Goal: Information Seeking & Learning: Learn about a topic

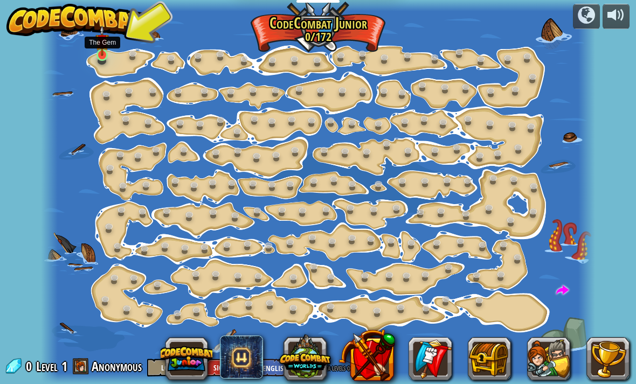
click at [108, 65] on div at bounding box center [318, 192] width 554 height 384
click at [99, 54] on img at bounding box center [101, 40] width 13 height 31
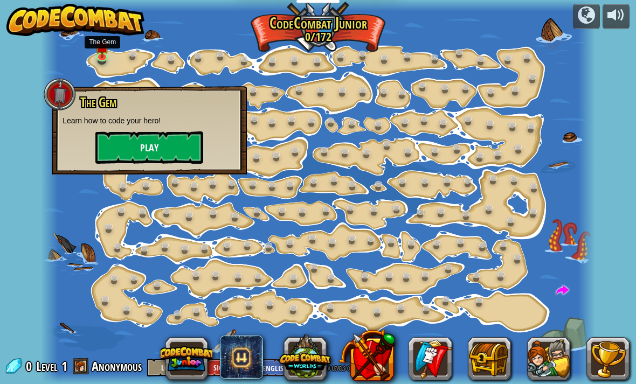
click at [134, 142] on button "Play" at bounding box center [149, 148] width 108 height 32
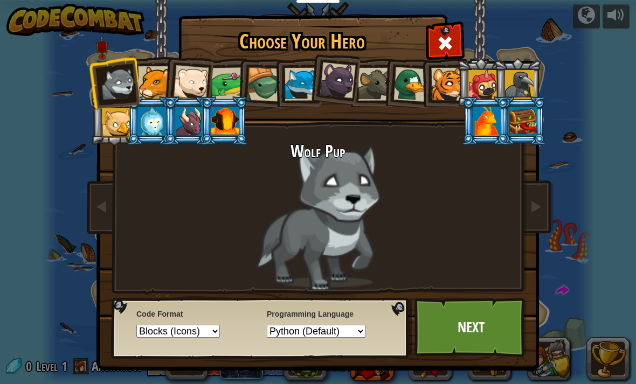
click at [158, 338] on select "Text code Blocks and code Blocks Blocks (Icons)" at bounding box center [178, 331] width 84 height 13
select select "text-code"
click at [114, 129] on div at bounding box center [116, 122] width 29 height 29
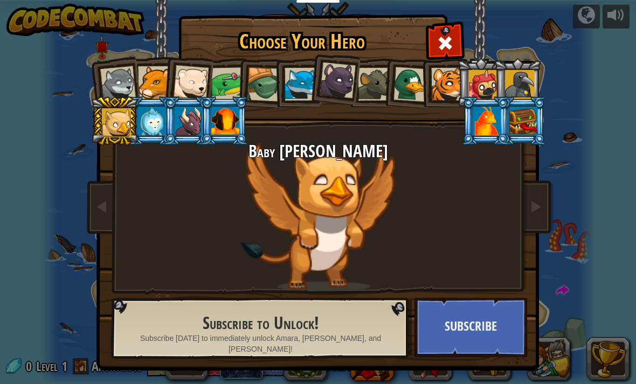
click at [175, 123] on div at bounding box center [189, 121] width 28 height 29
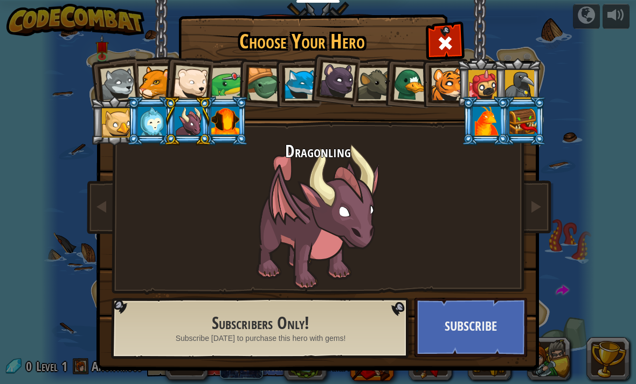
click at [219, 118] on div at bounding box center [225, 121] width 28 height 29
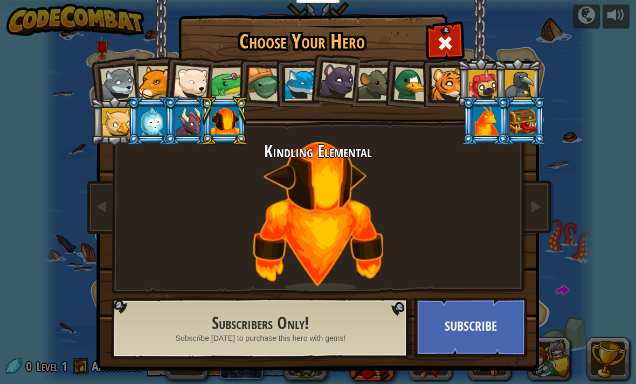
click at [148, 79] on div at bounding box center [154, 82] width 33 height 33
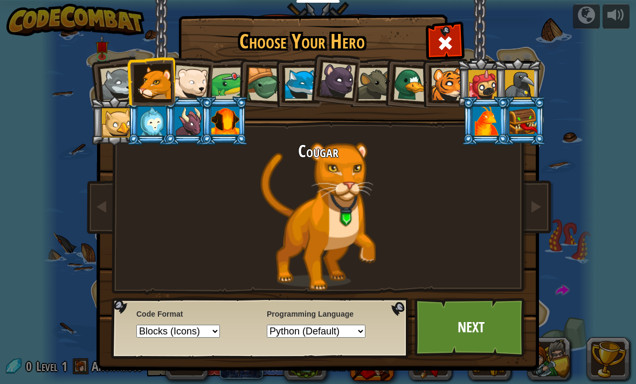
click at [480, 86] on div at bounding box center [482, 84] width 29 height 29
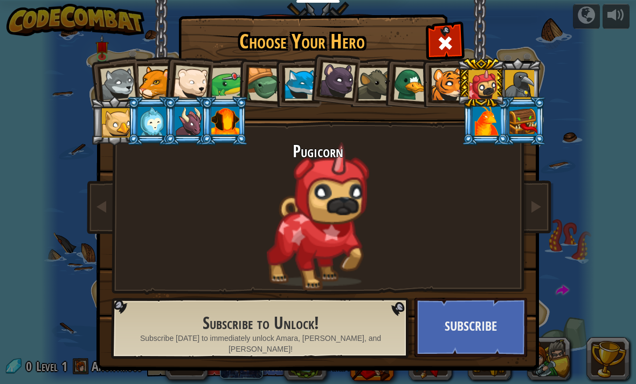
click at [530, 82] on div at bounding box center [519, 84] width 29 height 29
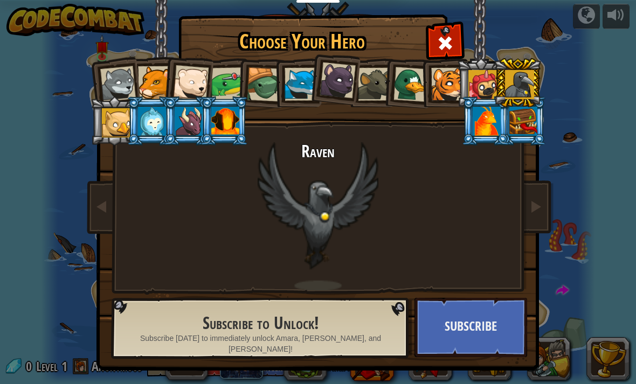
click at [455, 83] on div at bounding box center [447, 84] width 33 height 33
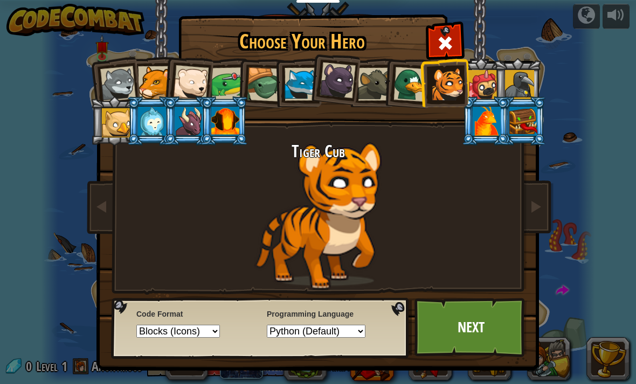
click at [487, 84] on div at bounding box center [482, 84] width 29 height 29
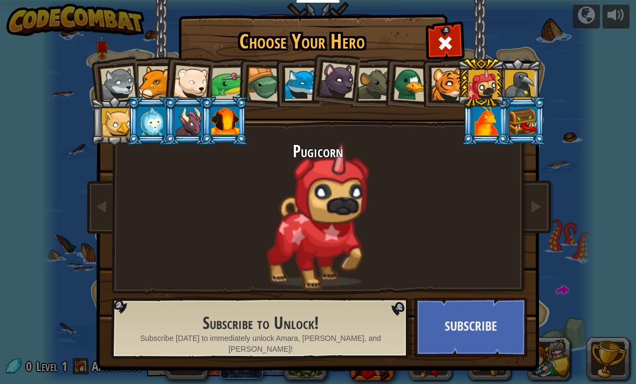
click at [417, 86] on div at bounding box center [410, 84] width 35 height 35
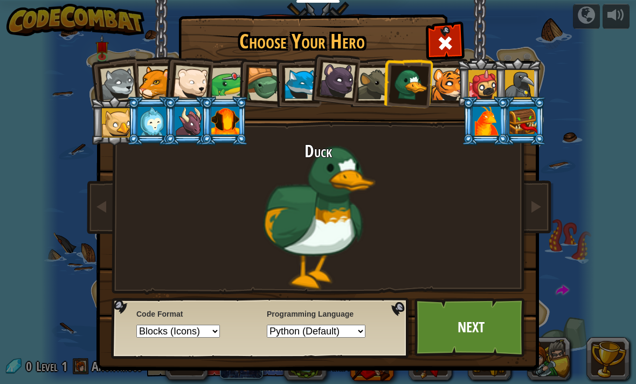
click at [158, 117] on div at bounding box center [152, 121] width 28 height 29
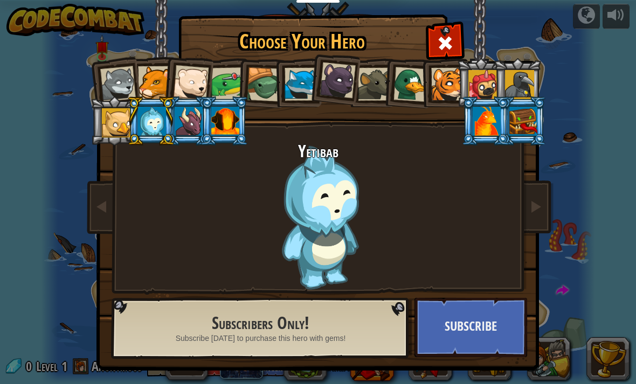
click at [198, 118] on div at bounding box center [189, 121] width 28 height 29
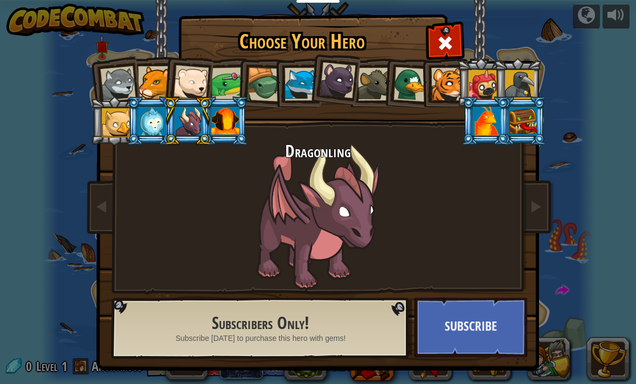
click at [225, 123] on div at bounding box center [225, 121] width 28 height 29
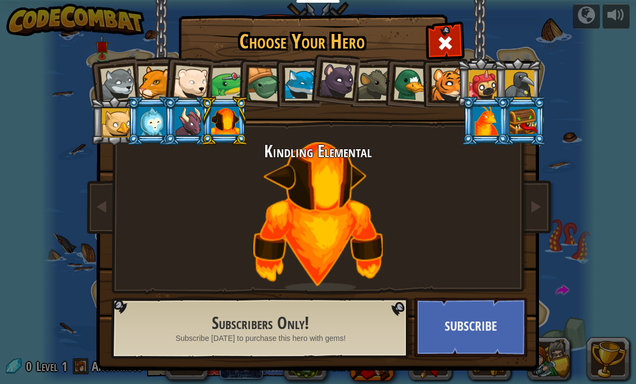
click at [232, 77] on div at bounding box center [227, 83] width 33 height 33
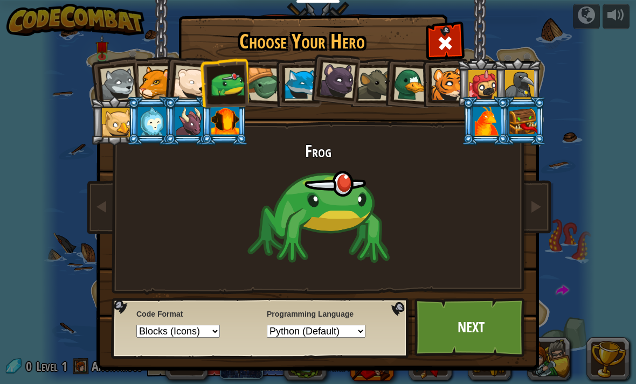
click at [186, 86] on div at bounding box center [191, 83] width 36 height 36
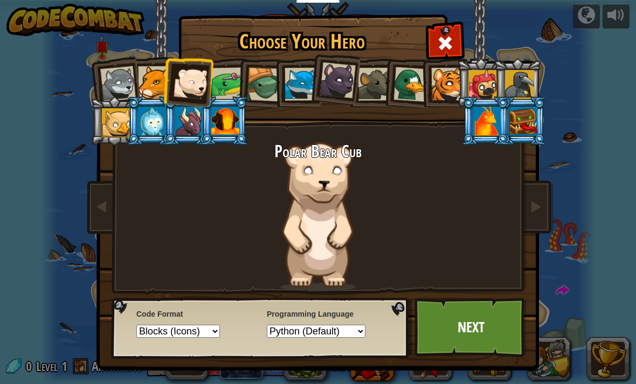
click at [125, 81] on div at bounding box center [118, 84] width 36 height 36
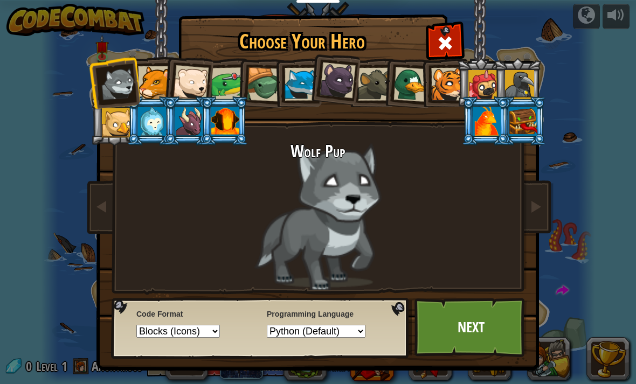
click at [147, 75] on div at bounding box center [154, 82] width 33 height 33
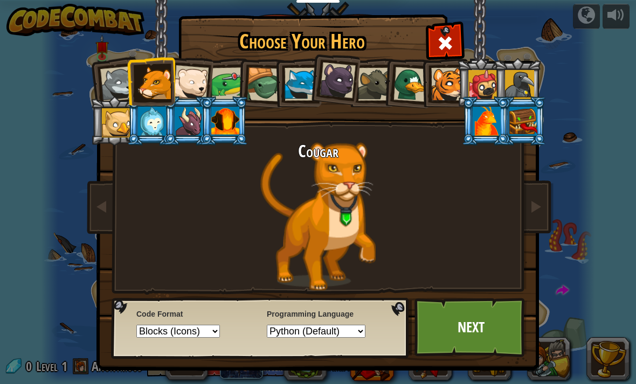
click at [116, 129] on div at bounding box center [116, 122] width 29 height 29
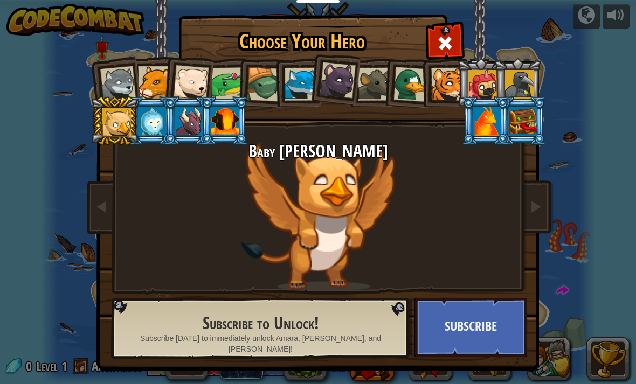
click at [107, 130] on div at bounding box center [116, 122] width 29 height 29
click at [157, 123] on div at bounding box center [152, 121] width 28 height 29
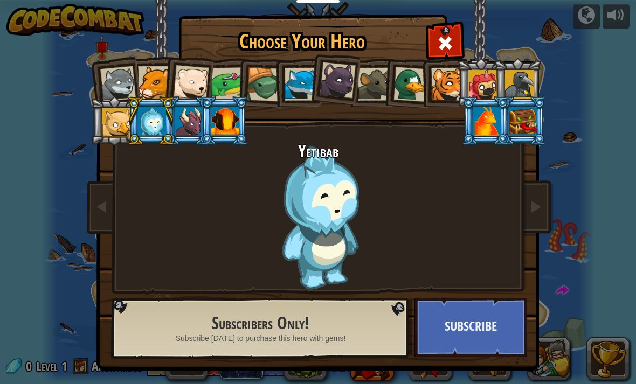
click at [377, 98] on div at bounding box center [374, 84] width 33 height 33
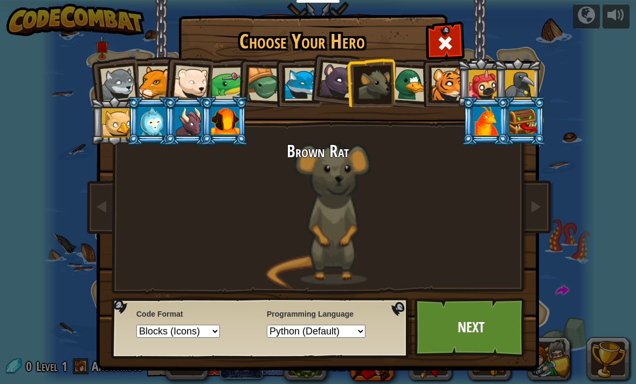
click at [333, 82] on div at bounding box center [338, 81] width 36 height 36
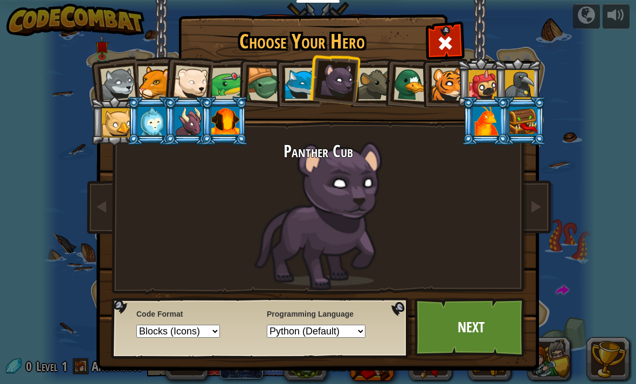
click at [293, 87] on div at bounding box center [301, 84] width 33 height 33
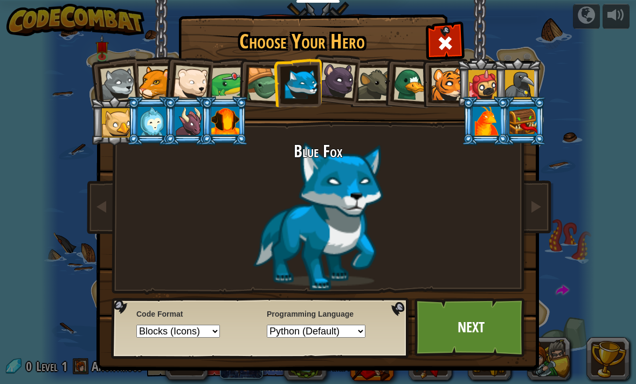
click at [249, 85] on div at bounding box center [264, 84] width 34 height 34
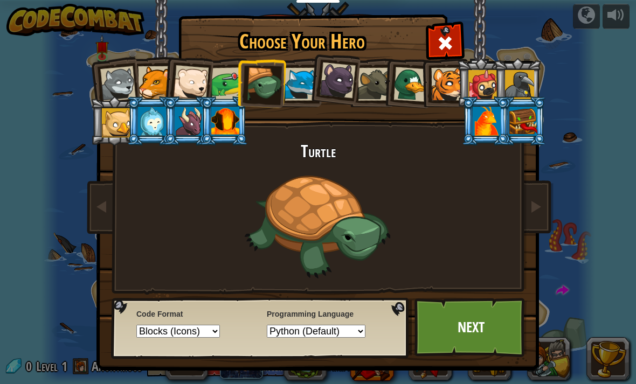
click at [520, 124] on div at bounding box center [523, 121] width 28 height 29
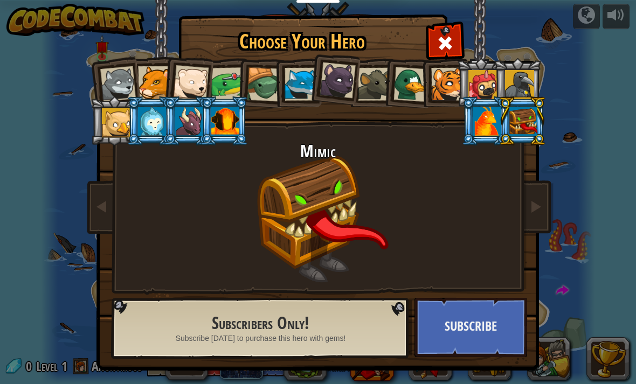
click at [501, 136] on div at bounding box center [487, 121] width 28 height 29
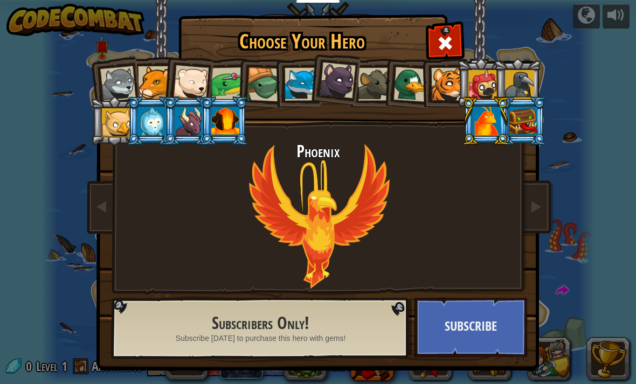
click at [121, 119] on div at bounding box center [116, 122] width 29 height 29
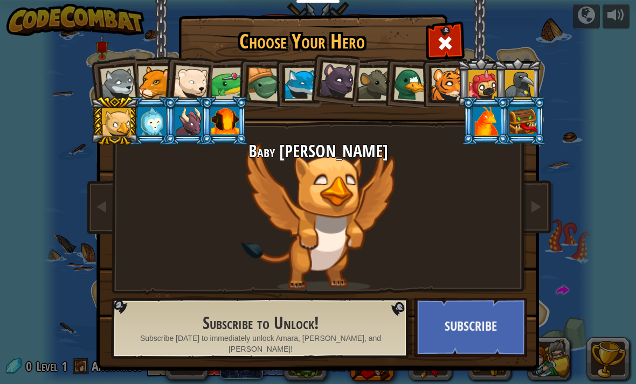
click at [481, 76] on div at bounding box center [482, 84] width 29 height 29
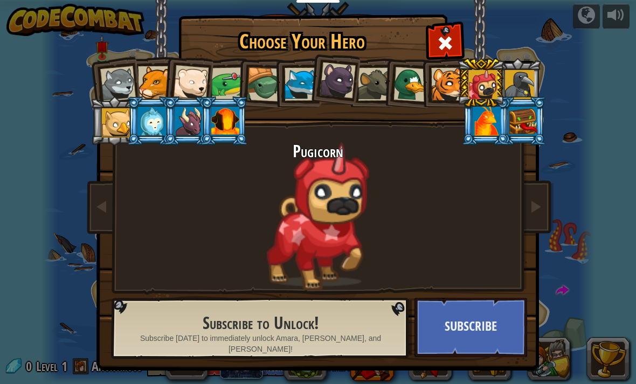
click at [493, 73] on div at bounding box center [482, 84] width 29 height 29
click at [265, 79] on div at bounding box center [264, 84] width 34 height 34
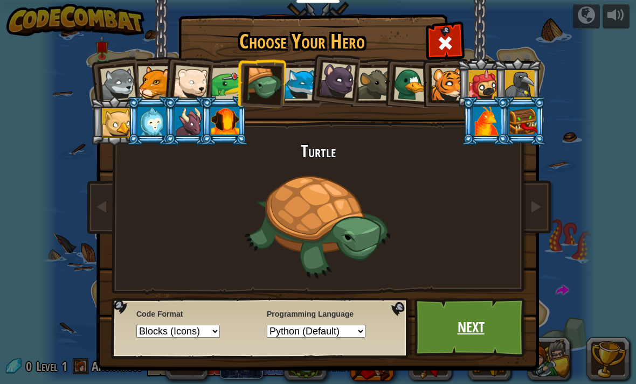
click at [478, 317] on link "Next" at bounding box center [470, 327] width 113 height 59
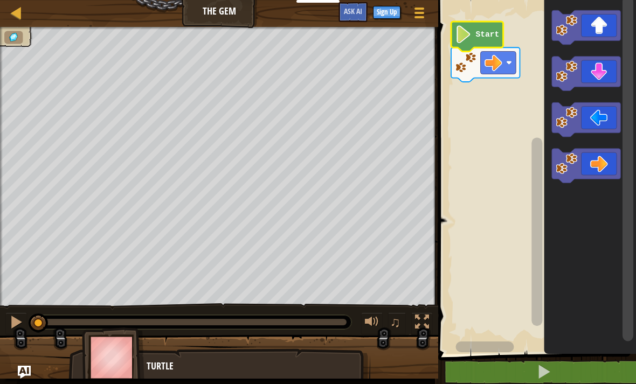
click at [481, 30] on text "Start" at bounding box center [488, 34] width 24 height 9
click at [594, 29] on icon "Blockly Workspace" at bounding box center [586, 27] width 68 height 34
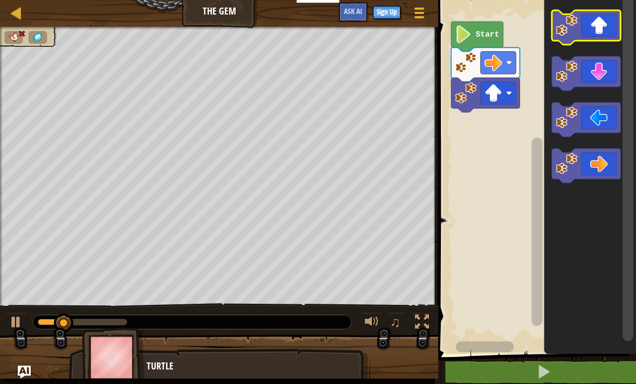
click at [599, 22] on icon "Blockly Workspace" at bounding box center [586, 27] width 68 height 34
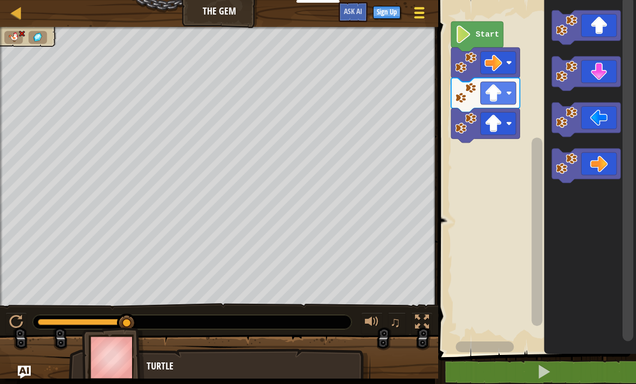
click at [423, 10] on div at bounding box center [419, 13] width 15 height 16
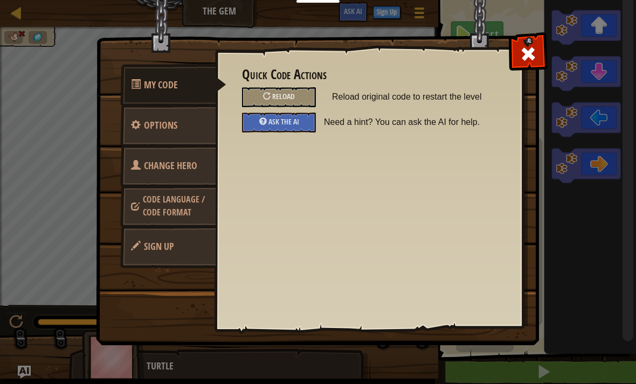
click at [181, 210] on span "Code Language / Code Format" at bounding box center [174, 205] width 62 height 25
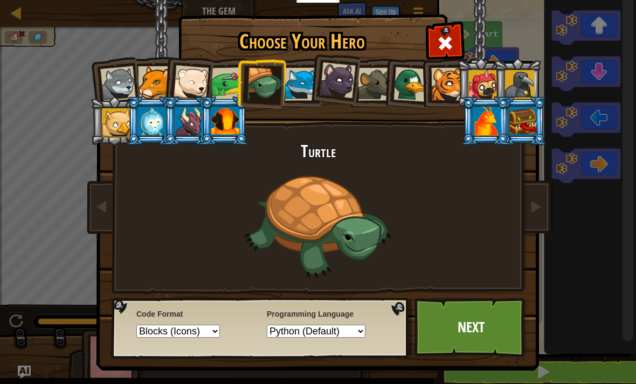
click at [203, 333] on select "Text code Blocks and code Blocks Blocks (Icons)" at bounding box center [178, 331] width 84 height 13
select select "text-code"
click at [479, 325] on link "Next" at bounding box center [470, 327] width 113 height 59
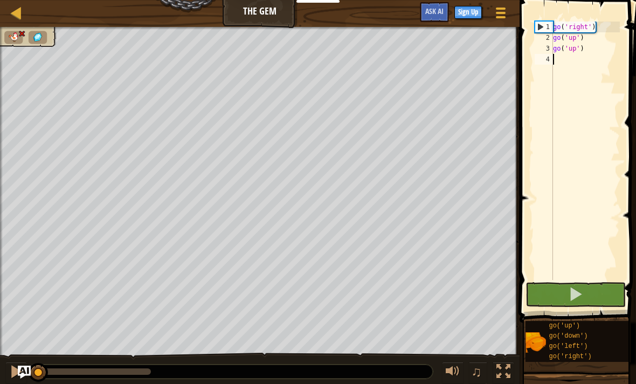
type textarea "go('up')"
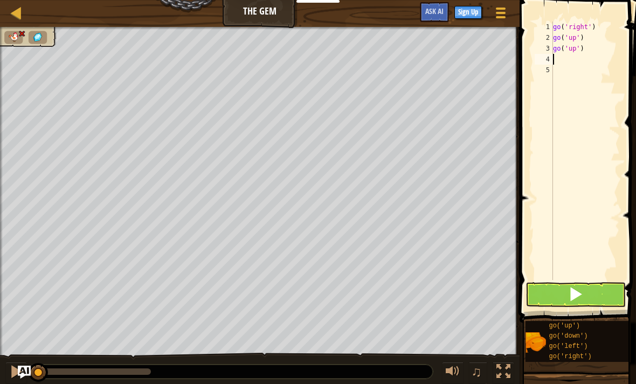
click at [592, 22] on div "go ( 'right' ) go ( 'up' ) go ( 'up' )" at bounding box center [585, 162] width 69 height 280
click at [599, 22] on div "go ( 'right' ) go ( 'up' ) go ( 'up' )" at bounding box center [585, 162] width 69 height 280
type textarea "g"
click at [566, 19] on span at bounding box center [578, 146] width 125 height 355
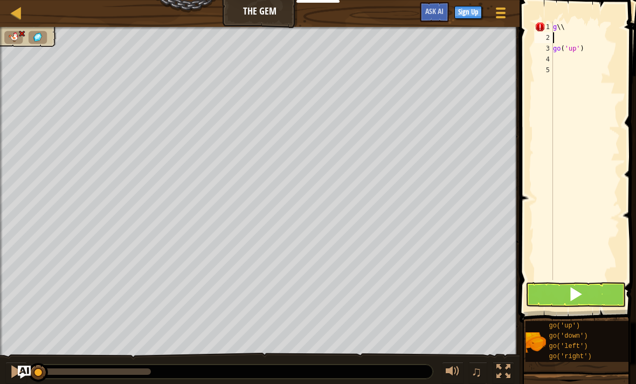
click at [579, 22] on div "g \\ go ( 'up' )" at bounding box center [585, 162] width 69 height 280
type textarea "g"
click at [594, 51] on div "go ( 'up' )" at bounding box center [585, 162] width 69 height 280
type textarea "g"
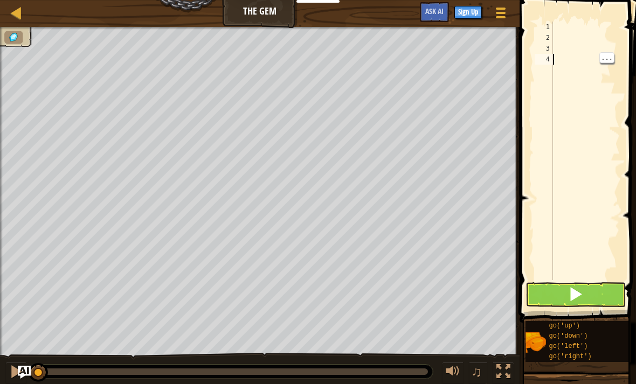
click at [587, 75] on div at bounding box center [585, 162] width 69 height 280
click at [556, 26] on div at bounding box center [585, 162] width 69 height 280
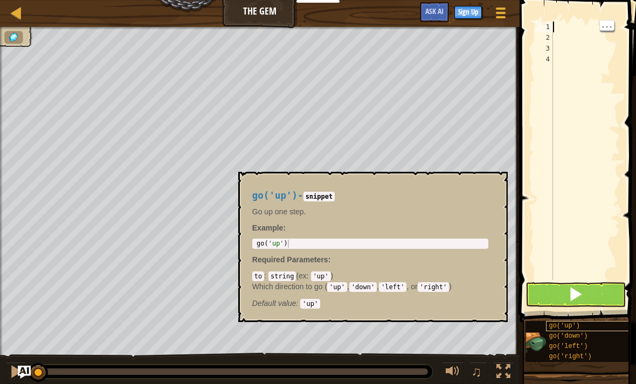
click at [576, 328] on span "go('up')" at bounding box center [564, 326] width 31 height 8
click at [594, 291] on button at bounding box center [575, 294] width 100 height 25
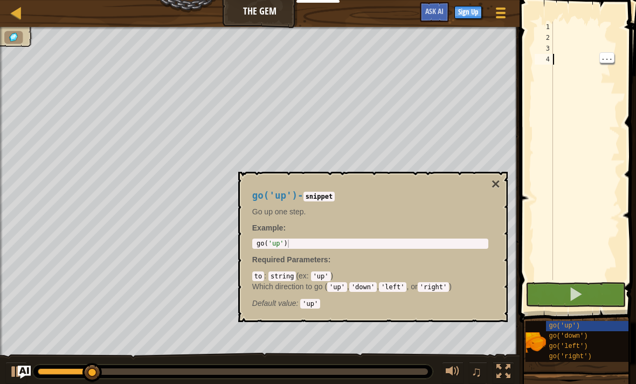
click at [599, 238] on div at bounding box center [585, 162] width 69 height 280
click at [500, 179] on button "×" at bounding box center [495, 184] width 9 height 15
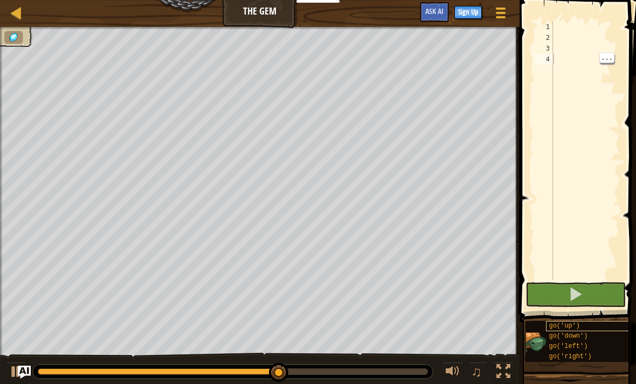
click at [566, 329] on span "go('up')" at bounding box center [564, 326] width 31 height 8
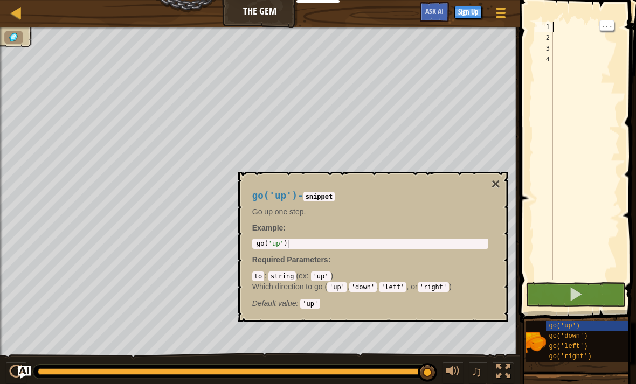
click at [564, 25] on div at bounding box center [585, 162] width 69 height 280
click at [495, 183] on button "×" at bounding box center [495, 184] width 9 height 15
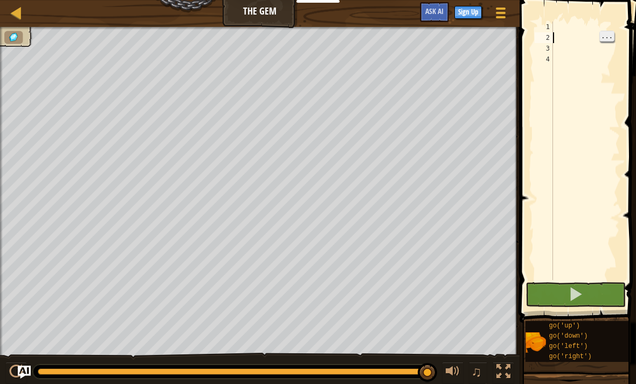
click at [609, 38] on span "..." at bounding box center [607, 36] width 14 height 10
click at [574, 18] on span at bounding box center [578, 146] width 125 height 355
click at [555, 22] on div at bounding box center [585, 162] width 69 height 280
click at [551, 26] on div "1" at bounding box center [544, 27] width 18 height 11
click at [557, 31] on div at bounding box center [585, 162] width 69 height 280
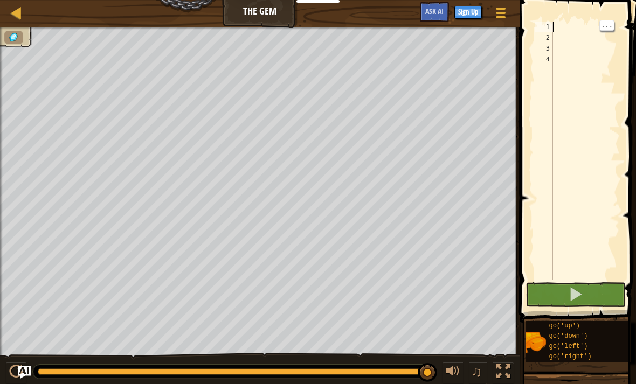
click at [550, 25] on div "1" at bounding box center [544, 27] width 18 height 11
click at [584, 55] on div at bounding box center [585, 162] width 69 height 280
click at [566, 27] on div at bounding box center [585, 162] width 69 height 280
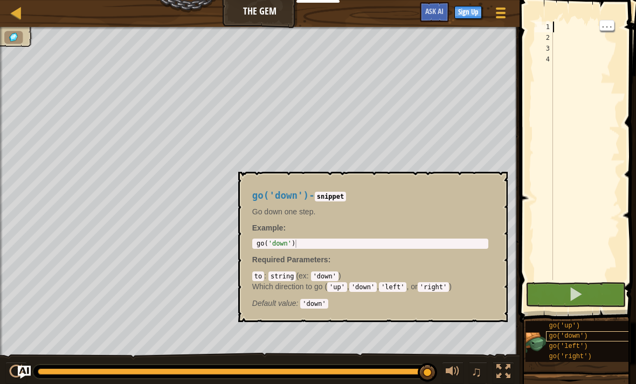
click at [583, 331] on div "go('down')" at bounding box center [589, 336] width 87 height 10
click at [586, 329] on div "go('up')" at bounding box center [589, 326] width 87 height 10
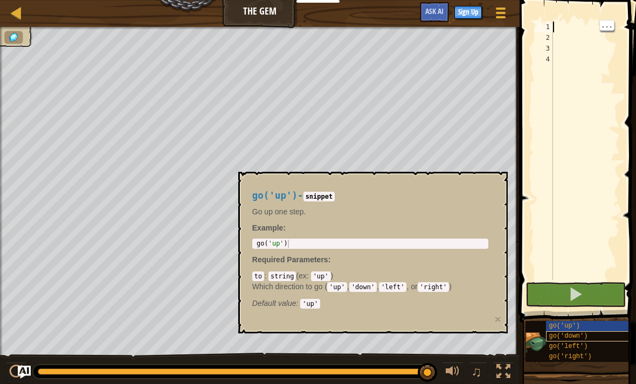
click at [590, 338] on div "go('down')" at bounding box center [589, 336] width 87 height 10
click at [590, 330] on div "go('up')" at bounding box center [589, 326] width 87 height 10
click at [605, 239] on div at bounding box center [585, 162] width 69 height 280
click at [592, 248] on div at bounding box center [585, 162] width 69 height 280
click at [611, 245] on div at bounding box center [585, 162] width 69 height 280
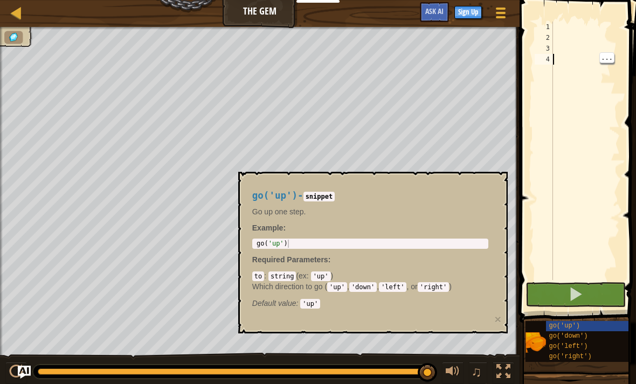
click at [495, 301] on div "go('up') - snippet Go up one step. Example : 1 go ( 'up' ) הההההההההההההההההההה…" at bounding box center [370, 247] width 251 height 133
click at [496, 296] on div "go('up') - snippet Go up one step. Example : 1 go ( 'up' ) הההההההההההההההההההה…" at bounding box center [372, 253] width 269 height 162
click at [349, 296] on div "to : string ( ex : 'up' ) Which direction to go ( 'up' , 'down' , 'left' , or '…" at bounding box center [370, 290] width 236 height 38
click at [346, 291] on code "'up'" at bounding box center [337, 287] width 20 height 10
click at [480, 233] on p "Example :" at bounding box center [370, 228] width 236 height 11
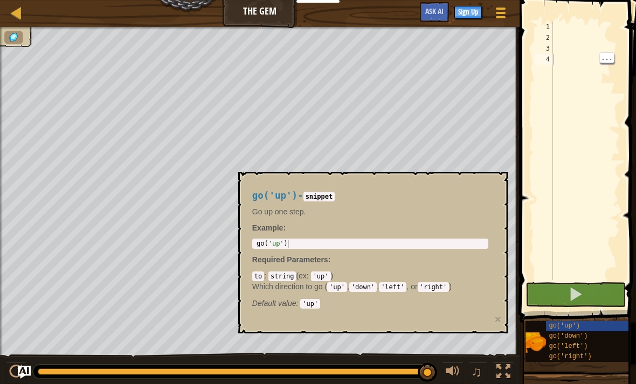
click at [428, 298] on div "Default value : 'up'" at bounding box center [370, 303] width 236 height 11
click at [585, 342] on div "go('left')" at bounding box center [589, 347] width 87 height 10
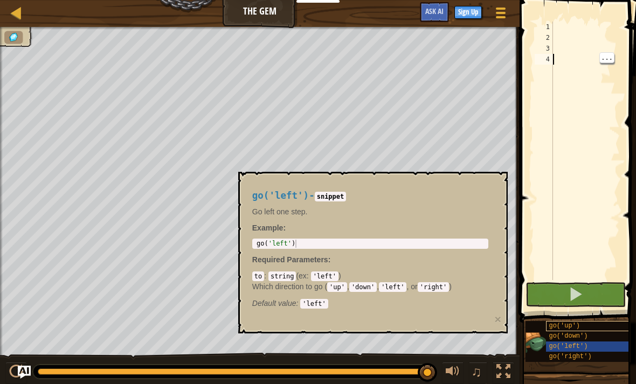
click at [592, 325] on div "go('up')" at bounding box center [589, 326] width 87 height 10
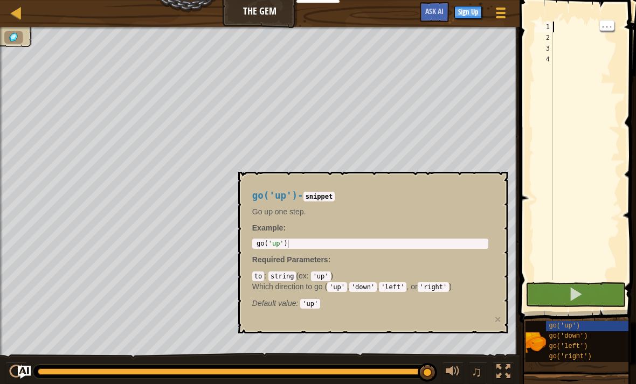
click at [571, 30] on div at bounding box center [585, 162] width 69 height 280
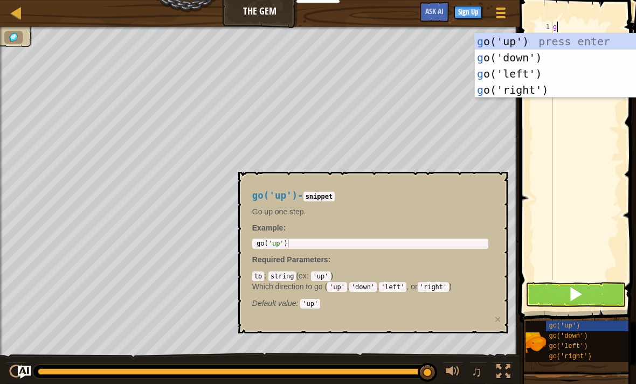
type textarea "go"
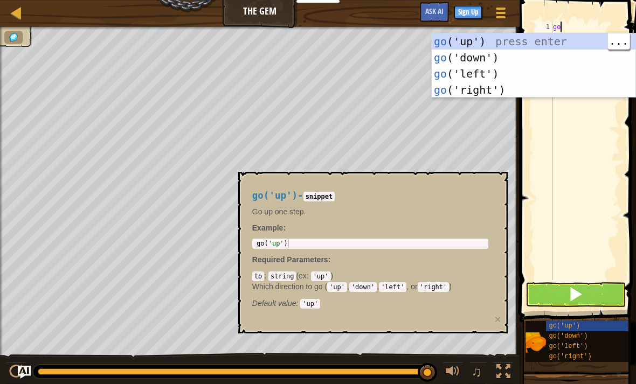
click at [564, 42] on div "go ('up') press enter go ('down') press enter go ('left') press enter go ('righ…" at bounding box center [534, 81] width 204 height 97
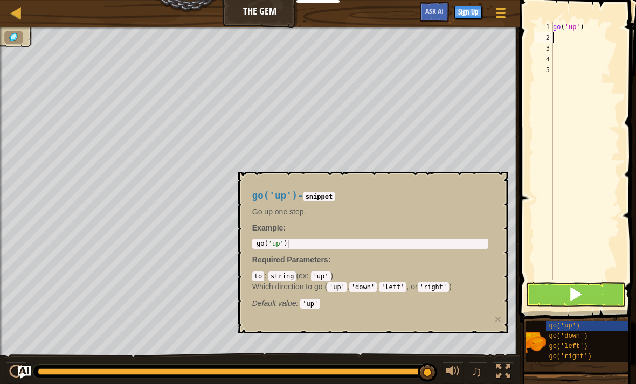
click at [589, 293] on button at bounding box center [575, 294] width 100 height 25
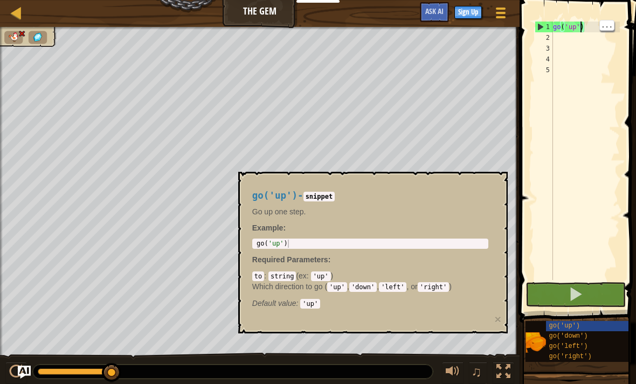
click at [594, 19] on span at bounding box center [578, 146] width 125 height 355
click at [591, 22] on div "go ( 'up' )" at bounding box center [585, 162] width 69 height 280
click at [586, 31] on div "go ( 'up' )" at bounding box center [585, 162] width 69 height 280
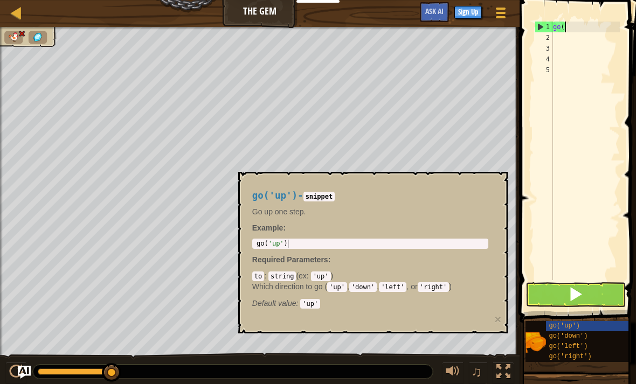
type textarea "g"
click at [571, 292] on span at bounding box center [575, 294] width 15 height 15
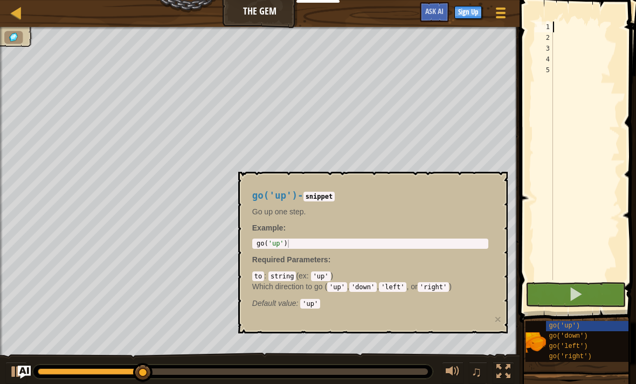
click at [260, 216] on p "Go up one step." at bounding box center [370, 211] width 236 height 11
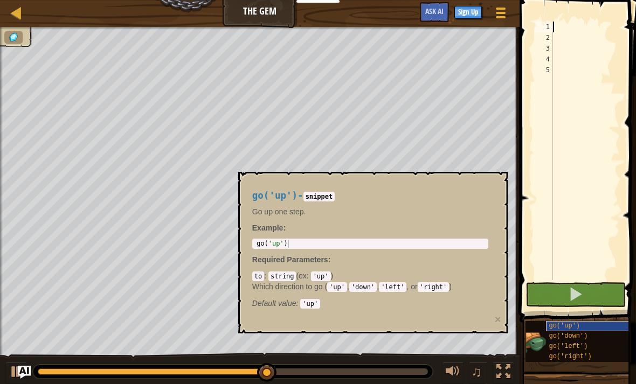
click at [589, 321] on div "go('up')" at bounding box center [589, 326] width 87 height 10
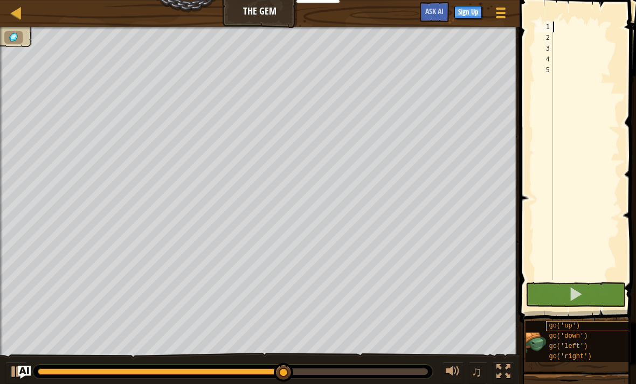
click at [589, 322] on div "go('up')" at bounding box center [589, 326] width 87 height 10
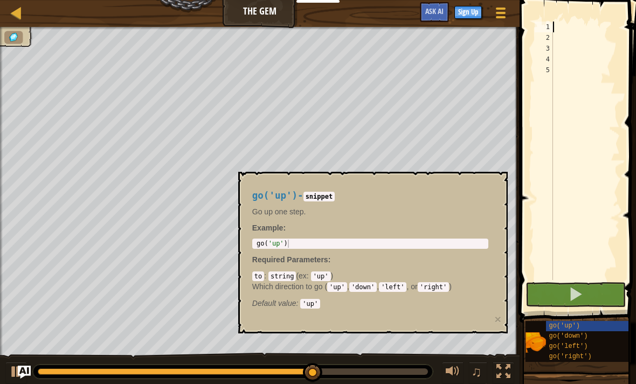
click at [591, 322] on div "go('up')" at bounding box center [589, 326] width 87 height 10
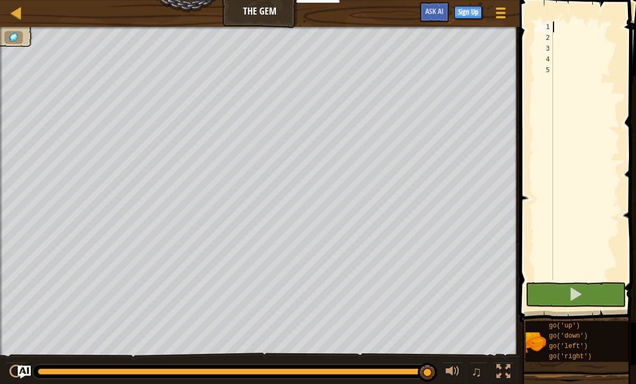
click at [565, 14] on span at bounding box center [578, 146] width 125 height 355
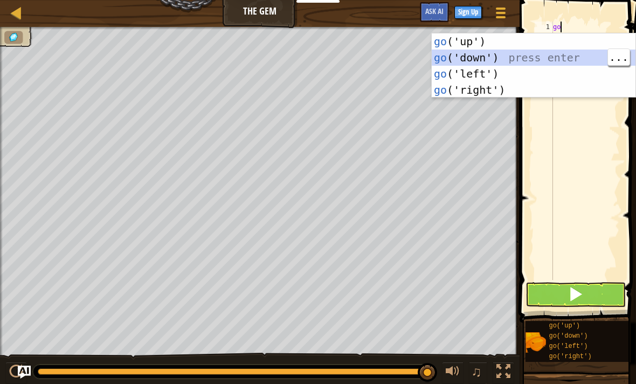
click at [595, 286] on button at bounding box center [575, 294] width 100 height 25
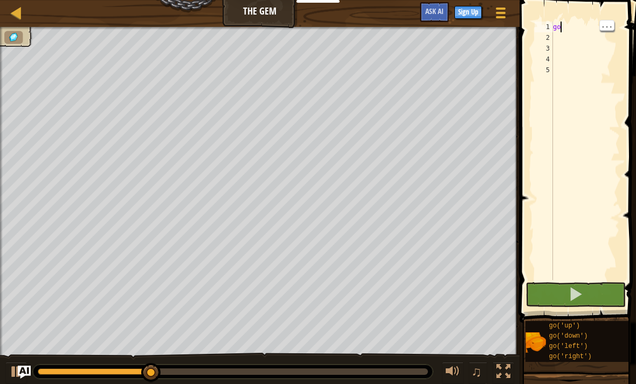
click at [571, 24] on div "go" at bounding box center [585, 162] width 69 height 280
click at [617, 29] on div "go" at bounding box center [585, 162] width 69 height 280
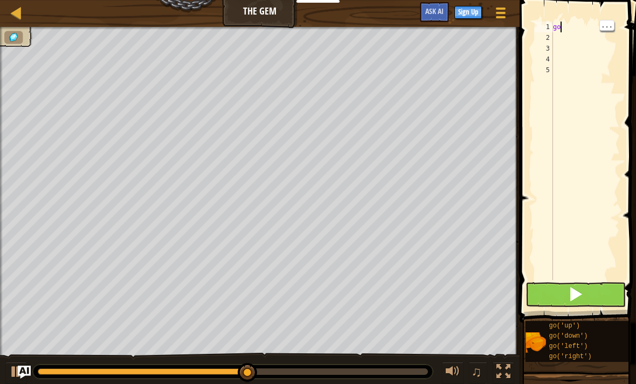
click at [593, 290] on button at bounding box center [575, 294] width 100 height 25
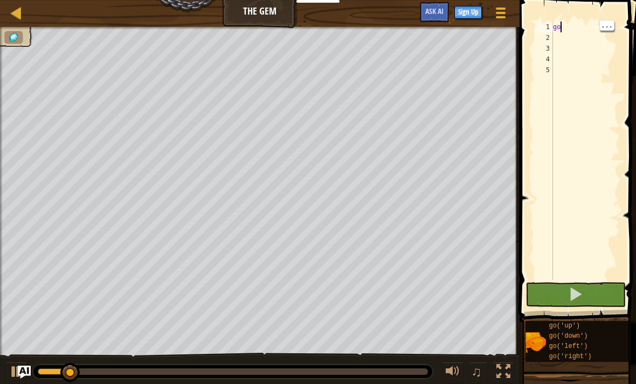
click at [578, 22] on div "go" at bounding box center [585, 162] width 69 height 280
click at [594, 24] on div "go" at bounding box center [585, 162] width 69 height 280
click at [573, 29] on div "go" at bounding box center [585, 162] width 69 height 280
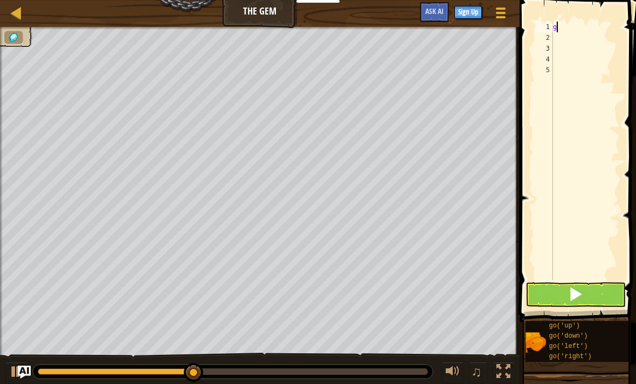
type textarea "go"
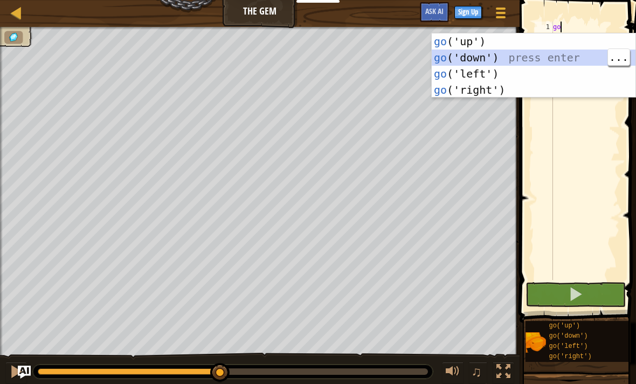
click at [481, 47] on div "go ('up') press enter go ('down') press enter go ('left') press enter go ('righ…" at bounding box center [534, 81] width 204 height 97
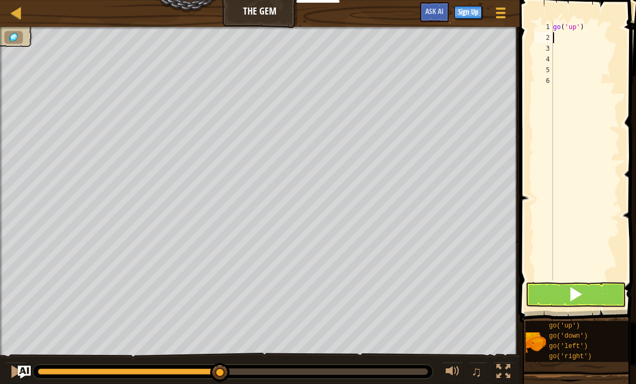
click at [575, 298] on span at bounding box center [575, 294] width 15 height 15
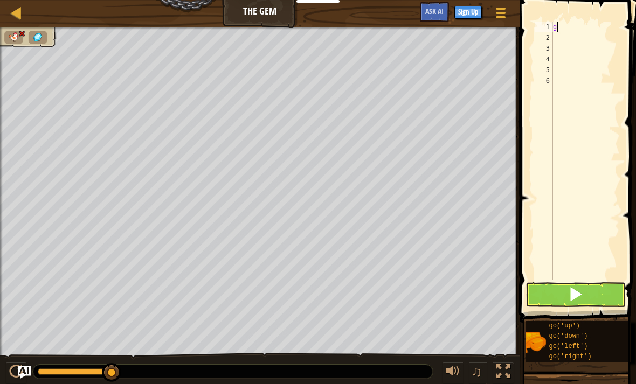
type textarea "go"
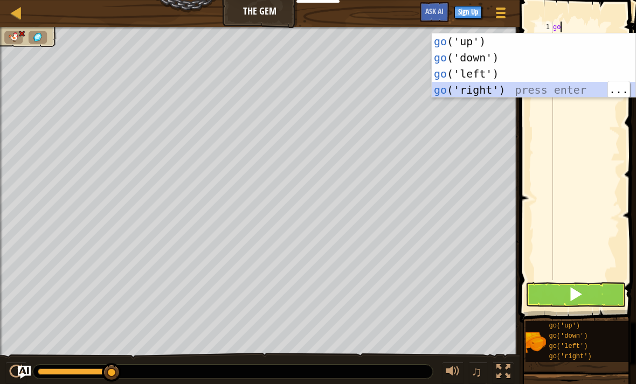
click at [494, 91] on div "go ('up') press enter go ('down') press enter go ('left') press enter go ('righ…" at bounding box center [534, 81] width 204 height 97
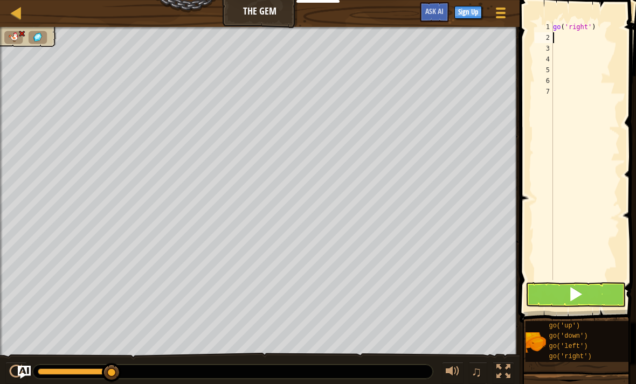
click at [570, 306] on button at bounding box center [575, 294] width 100 height 25
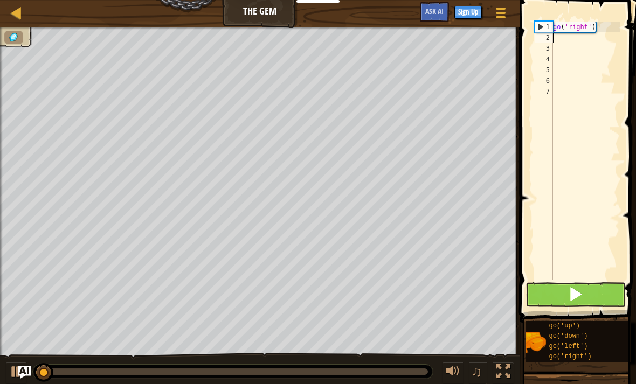
click at [586, 288] on button at bounding box center [575, 294] width 100 height 25
type textarea "go('right')"
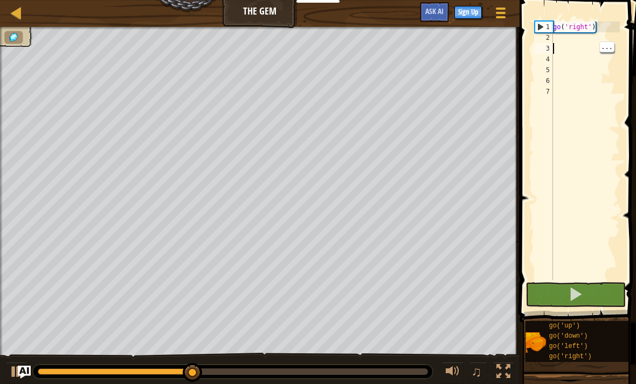
click at [563, 47] on div "go ( 'right' )" at bounding box center [585, 162] width 69 height 280
click at [565, 35] on div "go ( 'right' )" at bounding box center [585, 162] width 69 height 280
click at [559, 40] on div "go ( 'right' )" at bounding box center [585, 162] width 69 height 280
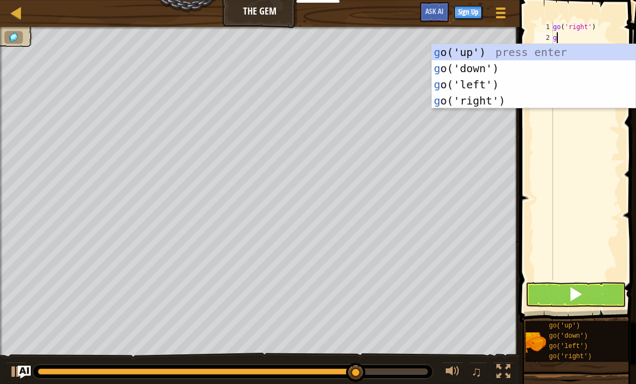
type textarea "go"
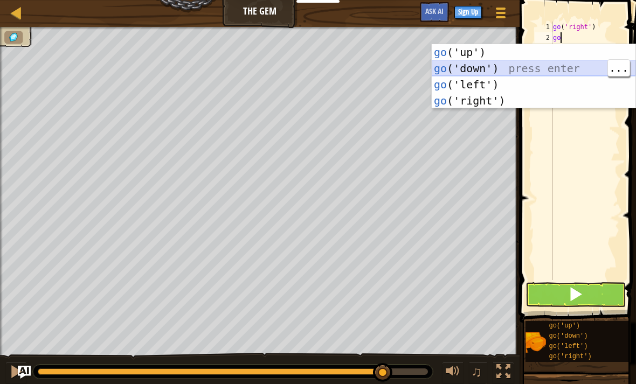
click at [481, 68] on div "go ('up') press enter go ('down') press enter go ('left') press enter go ('righ…" at bounding box center [534, 92] width 204 height 97
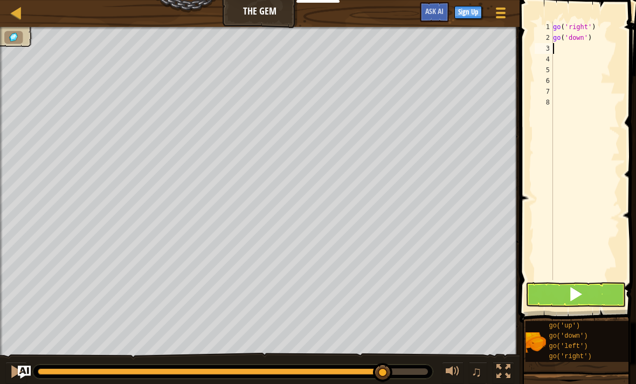
click at [596, 288] on button at bounding box center [575, 294] width 100 height 25
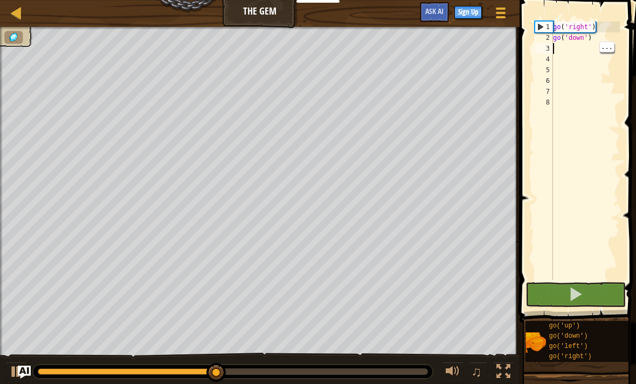
click at [566, 45] on div "go ( 'right' ) go ( 'down' )" at bounding box center [585, 162] width 69 height 280
click at [557, 47] on div "go ( 'right' ) go ( 'down' )" at bounding box center [585, 162] width 69 height 280
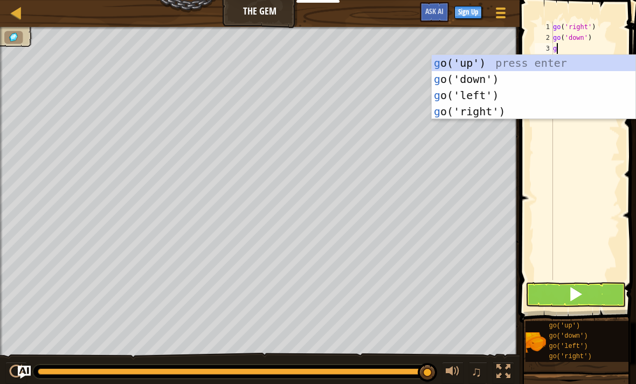
type textarea "g"
click at [594, 296] on button at bounding box center [575, 294] width 100 height 25
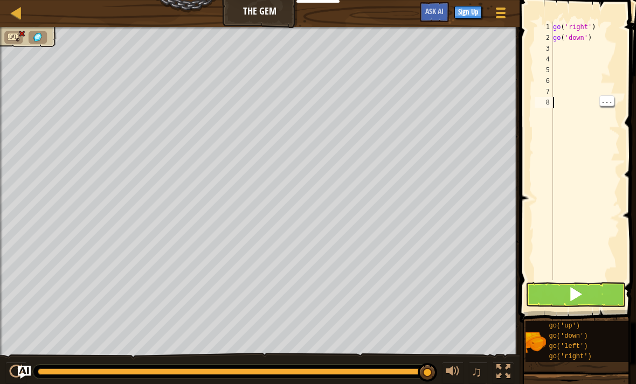
click at [576, 301] on span at bounding box center [575, 294] width 15 height 15
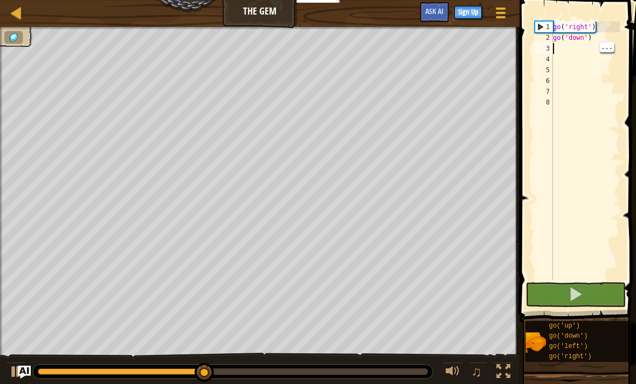
click at [556, 44] on div "go ( 'right' ) go ( 'down' )" at bounding box center [585, 162] width 69 height 280
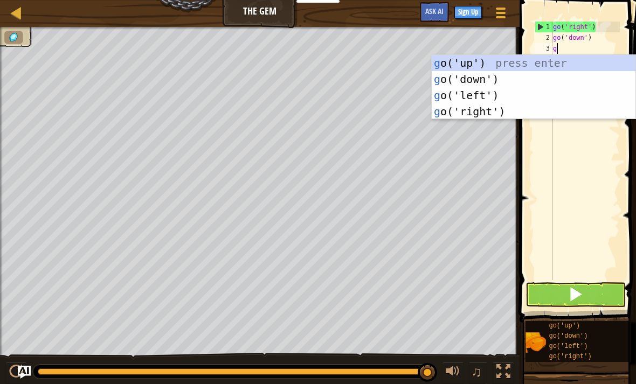
type textarea "go"
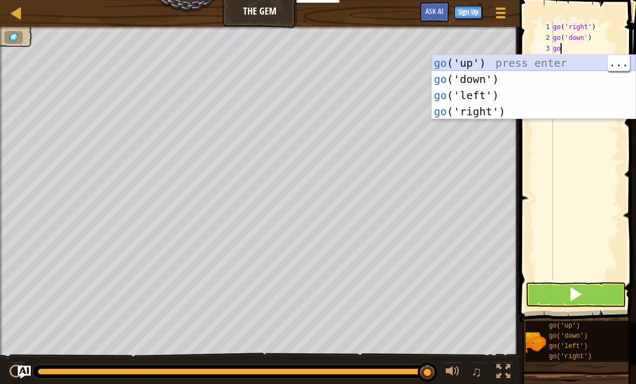
click at [522, 62] on div "go ('up') press enter go ('down') press enter go ('left') press enter go ('righ…" at bounding box center [534, 103] width 204 height 97
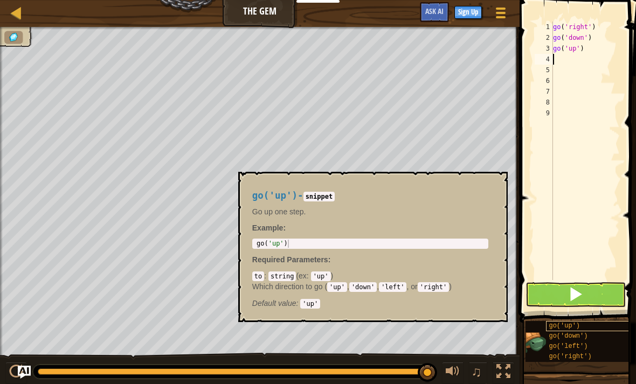
click at [590, 322] on div "go('up')" at bounding box center [589, 326] width 87 height 10
click at [582, 301] on span at bounding box center [575, 294] width 15 height 15
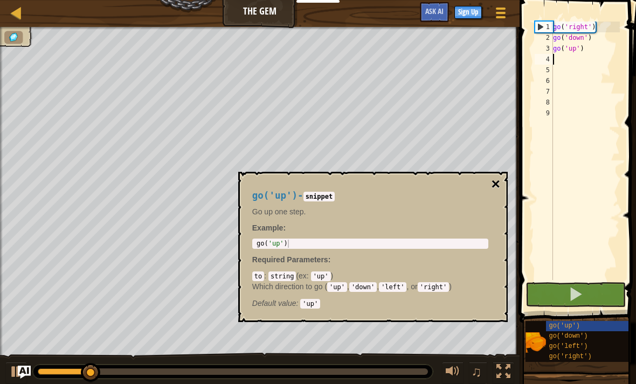
click at [494, 184] on button "×" at bounding box center [495, 184] width 9 height 15
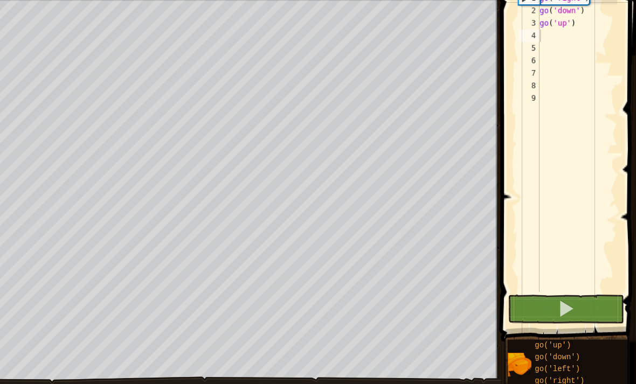
scroll to position [0, 0]
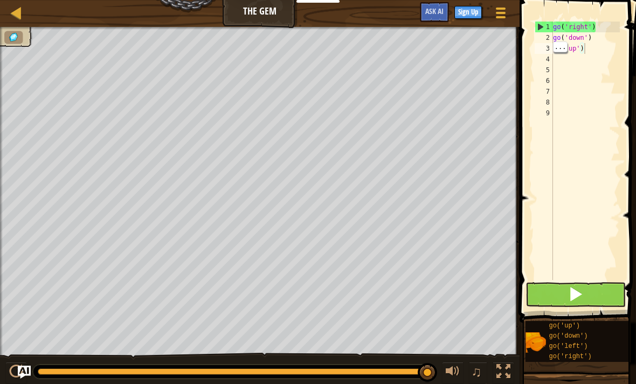
click at [581, 287] on span at bounding box center [575, 294] width 15 height 15
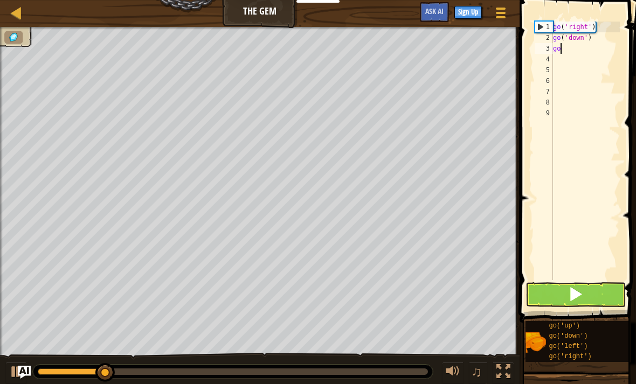
type textarea "g"
type textarea "go('down')"
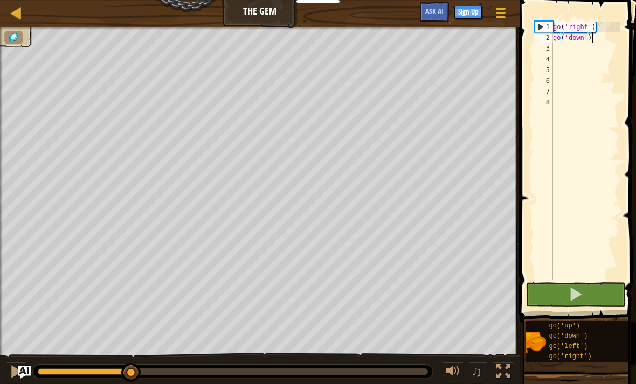
scroll to position [5, 0]
type textarea "g"
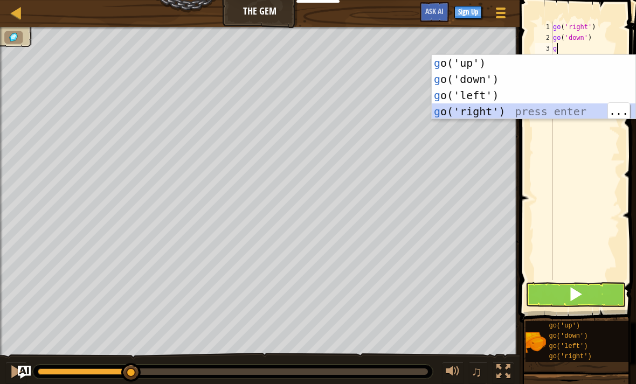
click at [565, 103] on div "g o('up') press enter g o('down') press enter g o('left') press enter g o('righ…" at bounding box center [534, 103] width 204 height 97
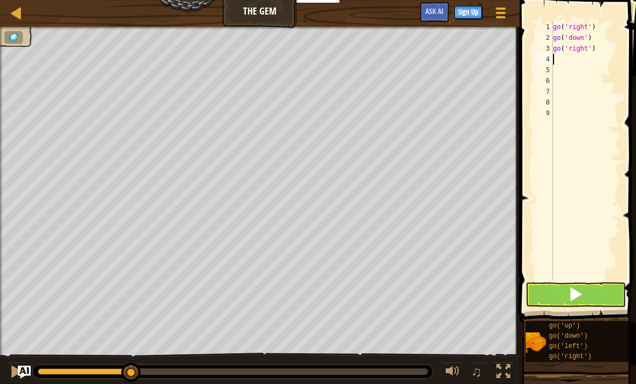
click at [591, 295] on button at bounding box center [575, 294] width 100 height 25
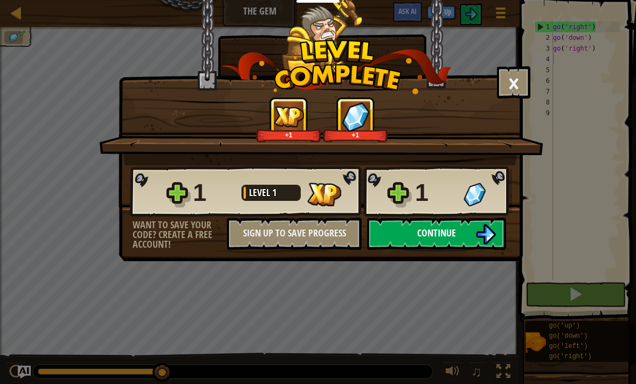
click at [468, 234] on button "Continue" at bounding box center [436, 234] width 139 height 32
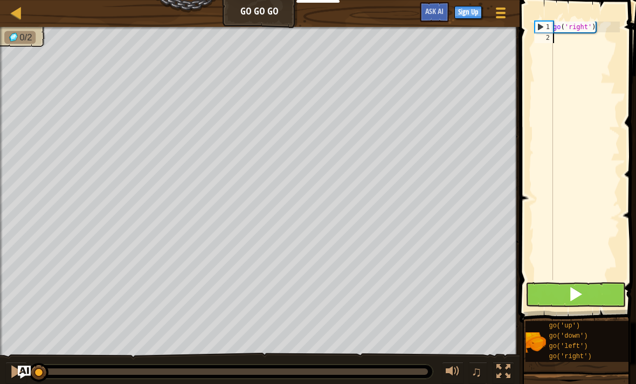
click at [586, 297] on button at bounding box center [575, 294] width 100 height 25
click at [588, 300] on button at bounding box center [575, 294] width 100 height 25
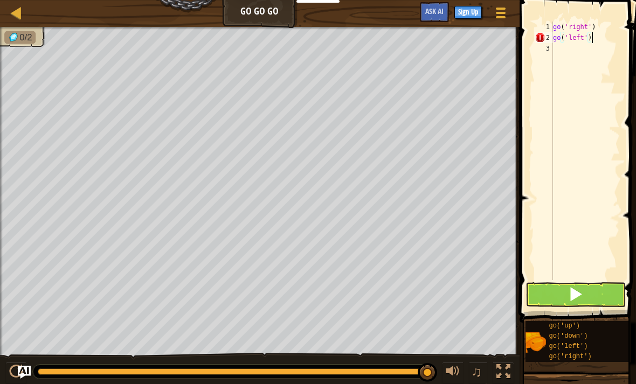
scroll to position [5, 3]
type textarea "go('left')"
click at [582, 306] on button at bounding box center [575, 294] width 100 height 25
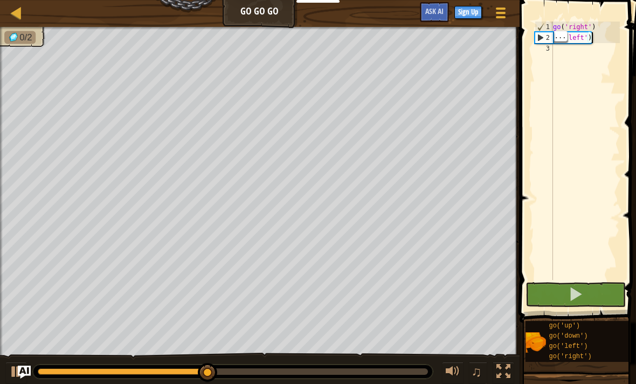
scroll to position [5, 0]
click at [596, 43] on div "go ( 'right' ) go ( 'left' )" at bounding box center [585, 162] width 69 height 280
click at [594, 30] on div "go ( 'right' ) go ( 'left' )" at bounding box center [585, 162] width 69 height 280
type textarea "go('left')"
click at [593, 42] on div "go ( 'right' ) go ( 'left' )" at bounding box center [585, 162] width 69 height 280
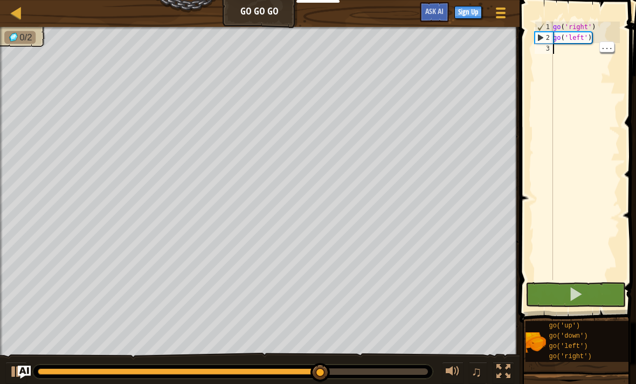
click at [591, 46] on div "go ( 'right' ) go ( 'left' )" at bounding box center [585, 162] width 69 height 280
click at [600, 31] on div "go ( 'right' ) go ( 'left' )" at bounding box center [585, 162] width 69 height 280
click at [596, 37] on div "go ( 'right' ) go ( 'left' )" at bounding box center [585, 162] width 69 height 280
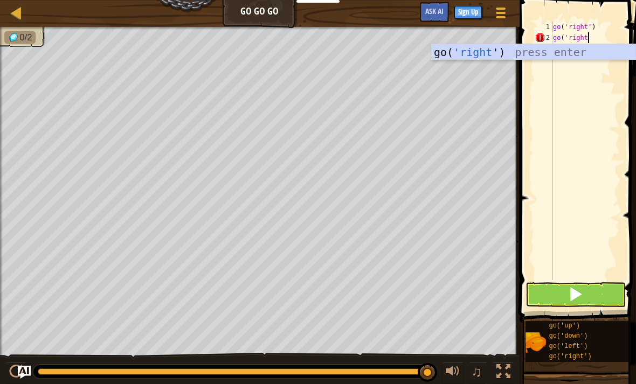
scroll to position [5, 3]
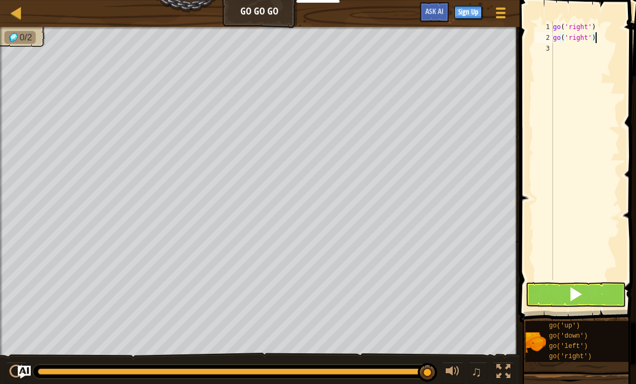
click at [582, 298] on span at bounding box center [575, 294] width 15 height 15
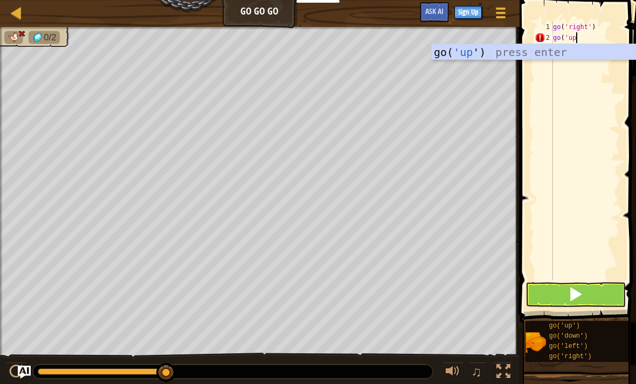
scroll to position [5, 2]
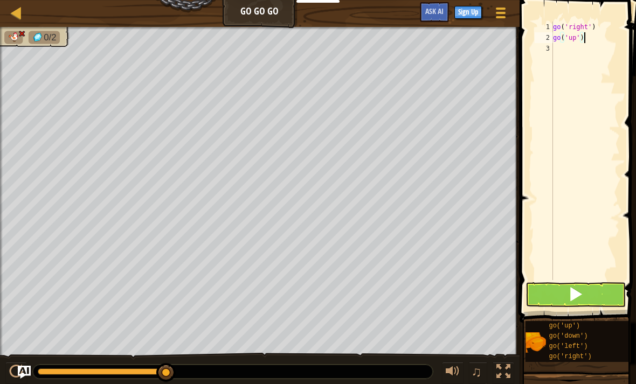
type textarea "go('up')"
click at [589, 296] on button at bounding box center [575, 294] width 100 height 25
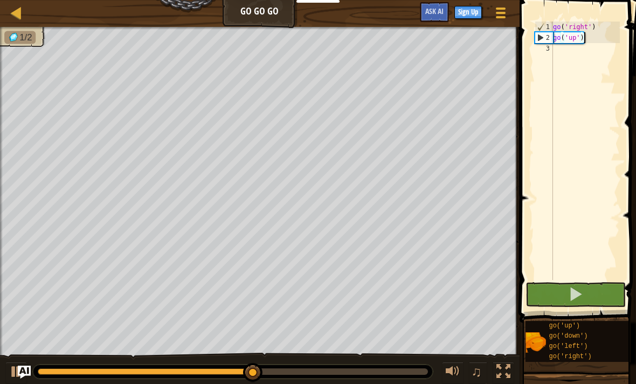
scroll to position [5, 0]
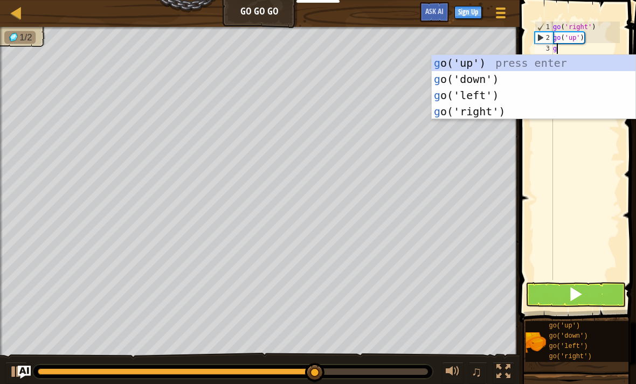
type textarea "go"
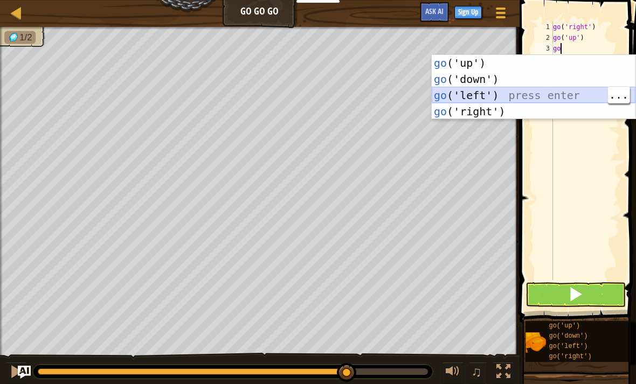
click at [569, 102] on div "go ('up') press enter go ('down') press enter go ('left') press enter go ('righ…" at bounding box center [534, 103] width 204 height 97
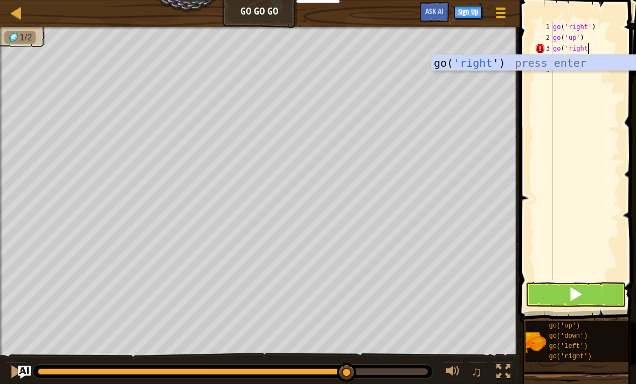
scroll to position [5, 3]
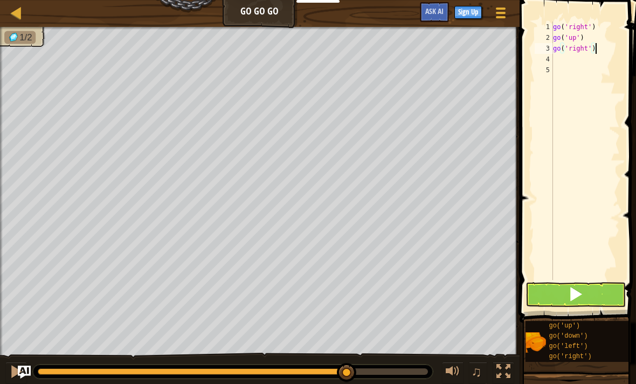
type textarea "go('right')"
click at [574, 301] on span at bounding box center [575, 294] width 15 height 15
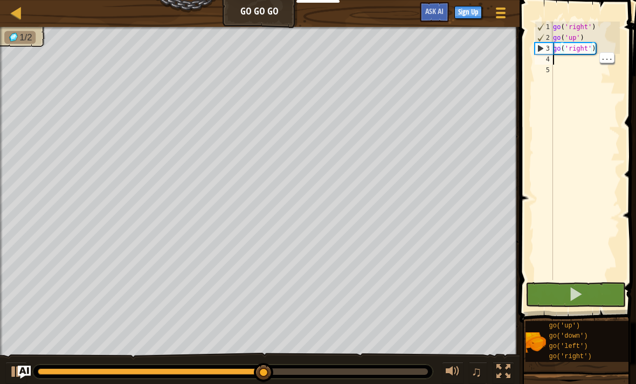
scroll to position [5, 0]
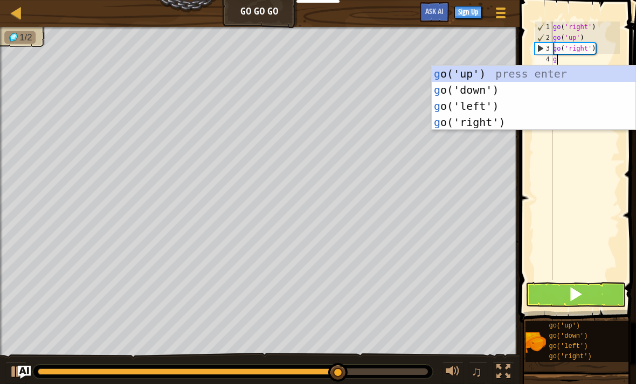
type textarea "go"
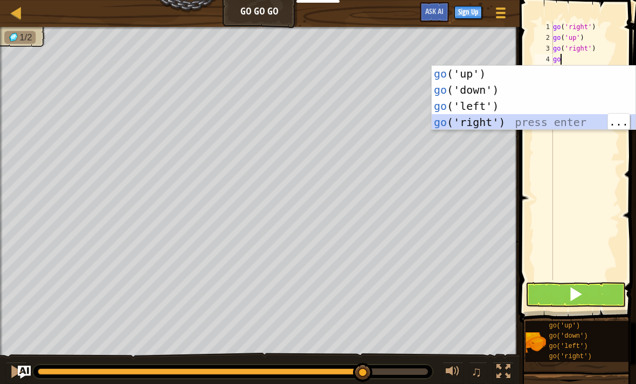
click at [568, 114] on div "go ('up') press enter go ('down') press enter go ('left') press enter go ('righ…" at bounding box center [534, 114] width 204 height 97
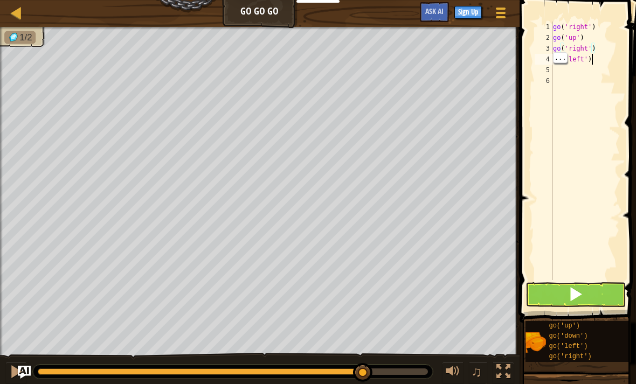
click at [594, 61] on div "go ( 'right' ) go ( 'up' ) go ( 'right' ) go ( 'left' )" at bounding box center [585, 162] width 69 height 280
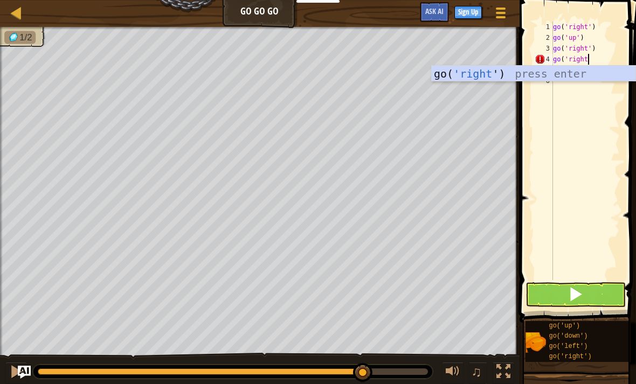
scroll to position [5, 3]
type textarea "go('right')"
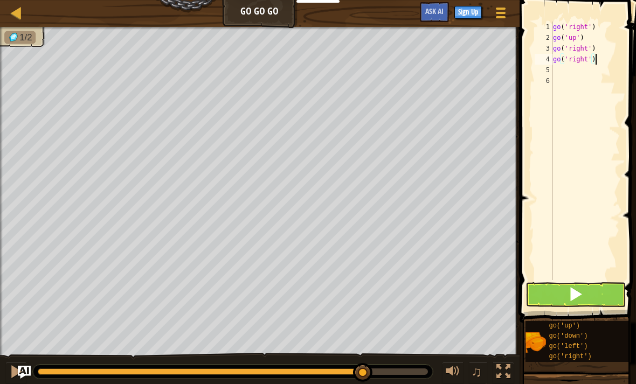
scroll to position [5, 0]
click at [584, 287] on button at bounding box center [575, 294] width 100 height 25
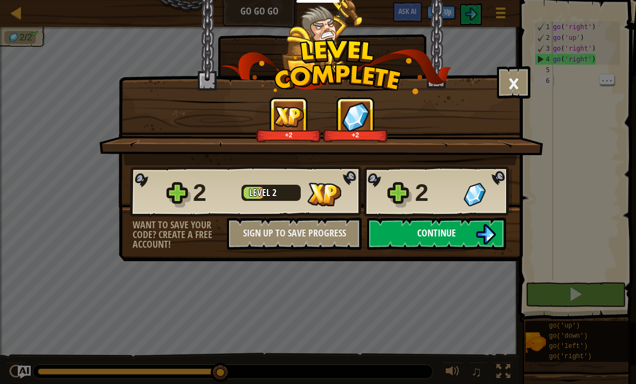
click at [475, 237] on img at bounding box center [485, 234] width 20 height 20
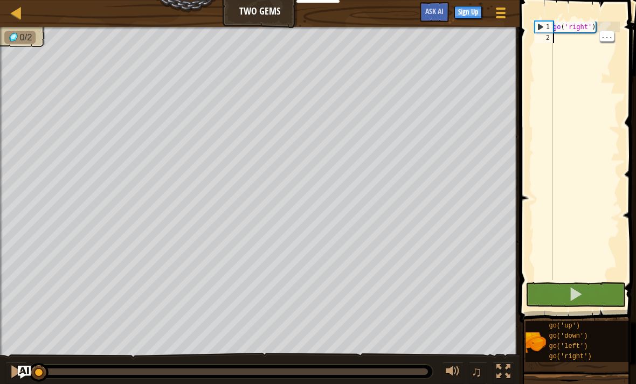
click at [566, 37] on div "go ( 'right' )" at bounding box center [585, 162] width 69 height 280
click at [559, 35] on div "go ( 'right' )" at bounding box center [585, 162] width 69 height 280
type textarea "go('right')"
click at [564, 31] on div "go ( 'right' )" at bounding box center [585, 162] width 69 height 280
click at [561, 38] on div "go ( 'right' )" at bounding box center [585, 162] width 69 height 280
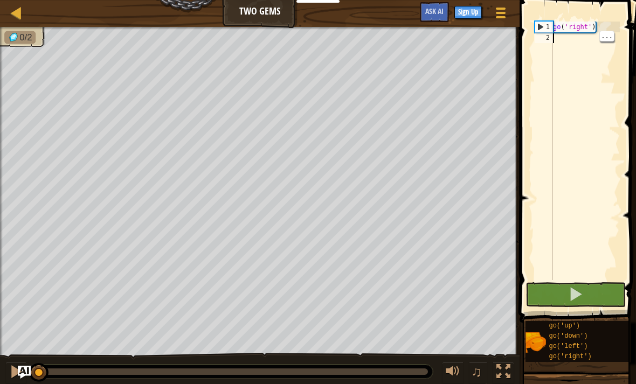
click at [562, 42] on div "go ( 'right' )" at bounding box center [585, 162] width 69 height 280
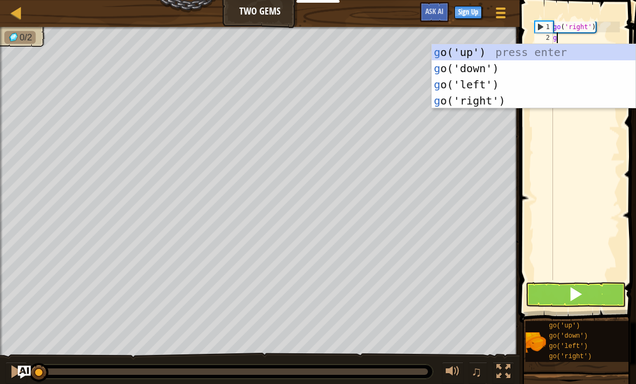
scroll to position [5, 0]
type textarea "go"
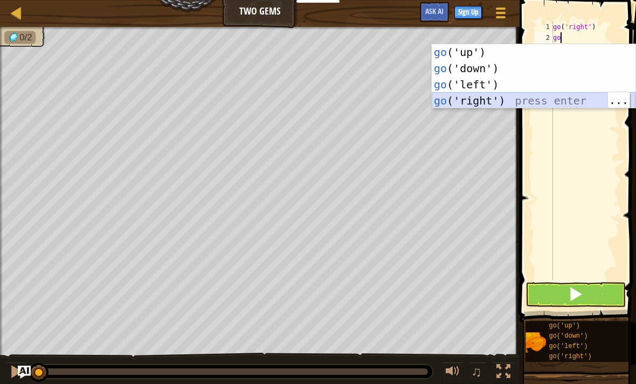
click at [556, 99] on div "go ('up') press enter go ('down') press enter go ('left') press enter go ('righ…" at bounding box center [534, 92] width 204 height 97
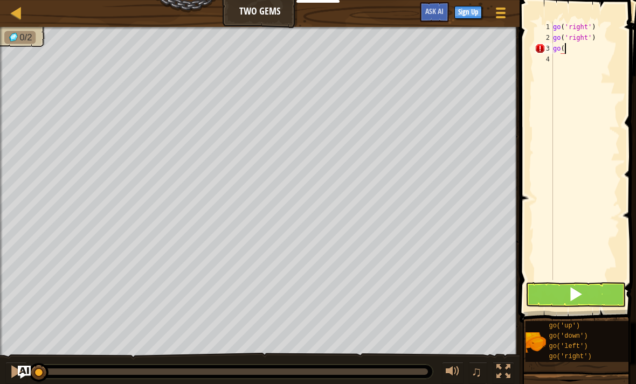
type textarea "go('"
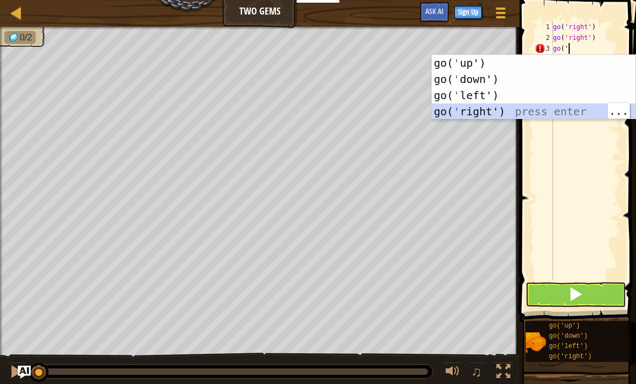
click at [551, 113] on div "go( ' up') press enter go( ' down') press enter go( ' left') press enter go( ' …" at bounding box center [534, 103] width 204 height 97
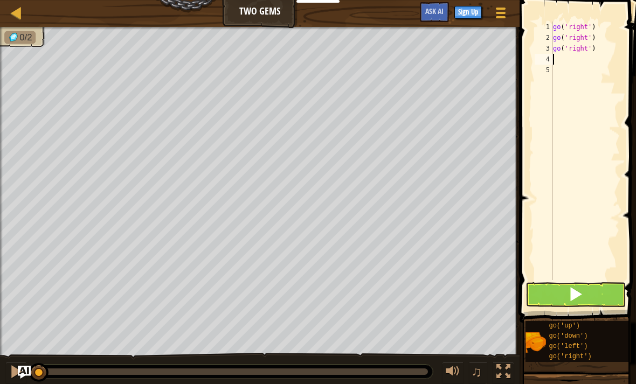
type textarea "go('right')"
click at [558, 54] on div "go ( 'right' ) go ( 'right' ) go ( 'right' )" at bounding box center [585, 162] width 69 height 280
type textarea "g"
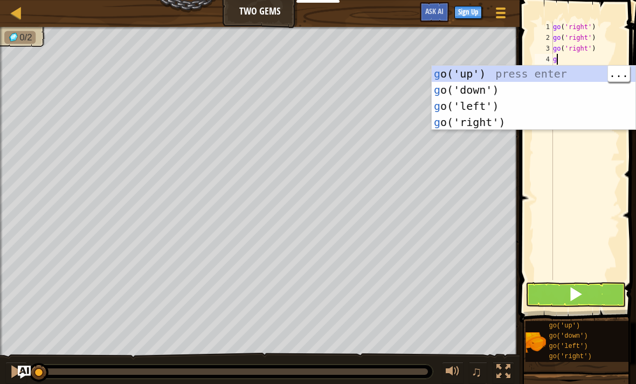
click at [546, 70] on div "g o('up') press enter g o('down') press enter g o('left') press enter g o('righ…" at bounding box center [534, 114] width 204 height 97
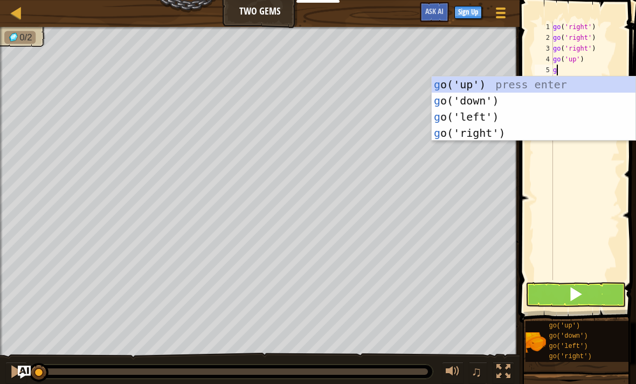
type textarea "go"
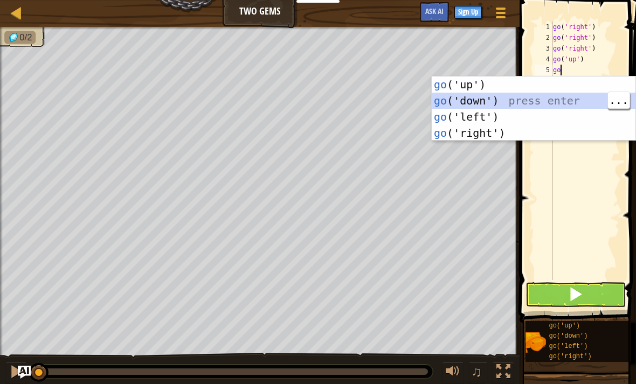
click at [548, 99] on div "go ('up') press enter go ('down') press enter go ('left') press enter go ('righ…" at bounding box center [534, 125] width 204 height 97
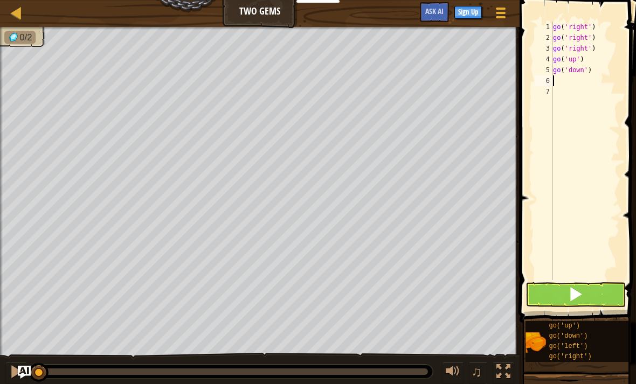
type textarea "g"
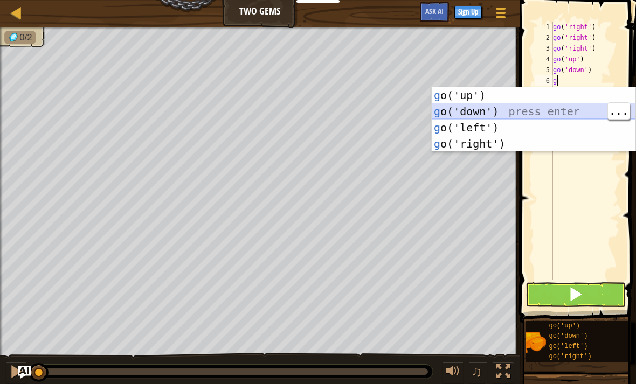
click at [565, 110] on div "g o('up') press enter g o('down') press enter g o('left') press enter g o('righ…" at bounding box center [534, 135] width 204 height 97
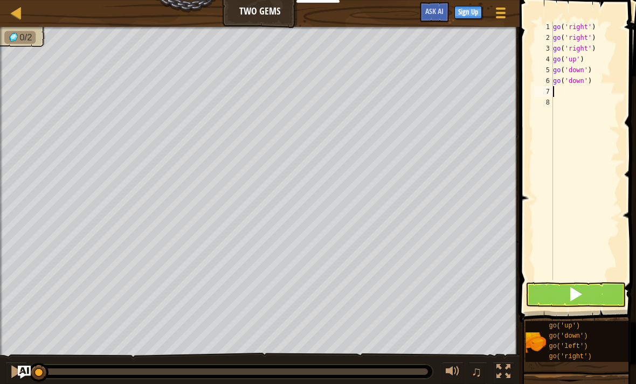
click at [577, 298] on span at bounding box center [575, 294] width 15 height 15
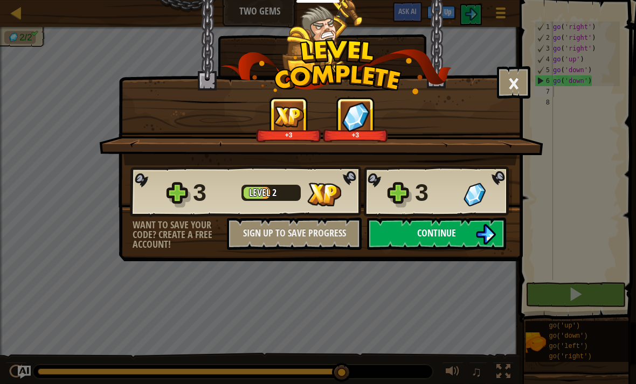
click at [464, 229] on button "Continue" at bounding box center [436, 234] width 139 height 32
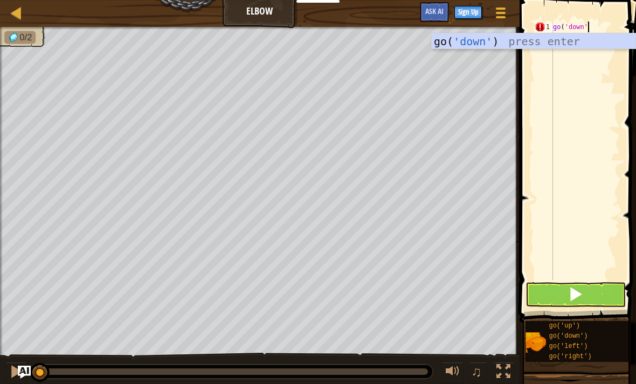
scroll to position [5, 2]
type textarea "go('down')"
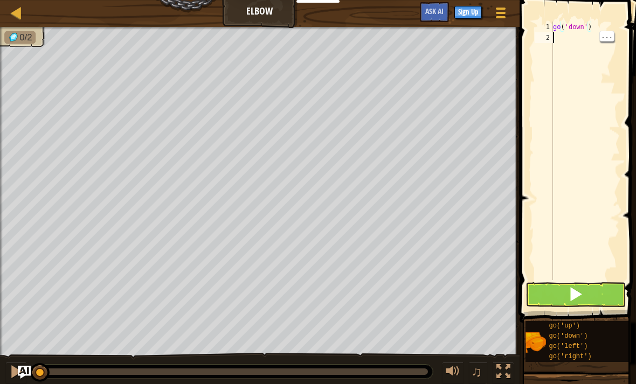
scroll to position [5, 0]
type textarea "go('"
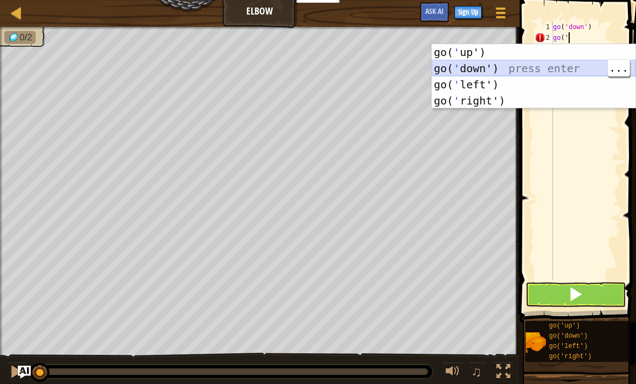
click at [572, 70] on div "go( ' up') press enter go( ' down') press enter go( ' left') press enter go( ' …" at bounding box center [534, 92] width 204 height 97
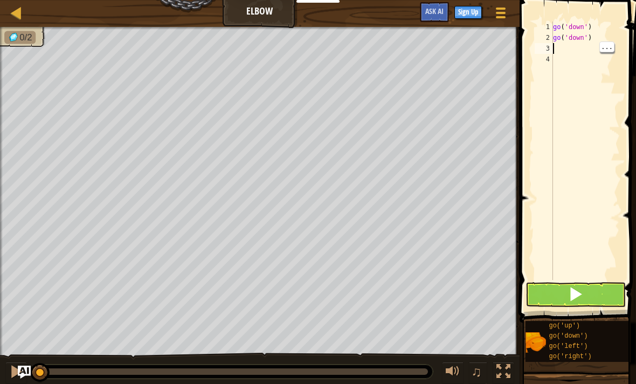
type textarea "g"
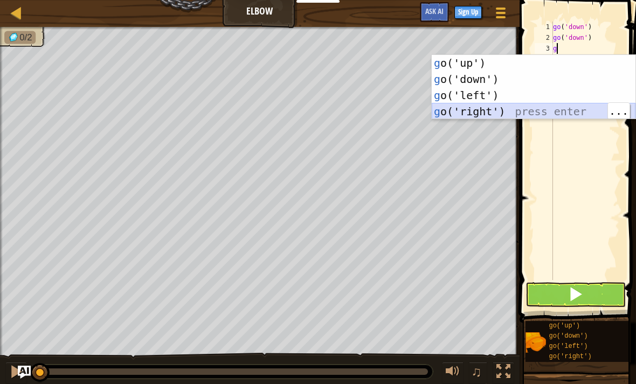
click at [547, 108] on div "g o('up') press enter g o('down') press enter g o('left') press enter g o('righ…" at bounding box center [534, 103] width 204 height 97
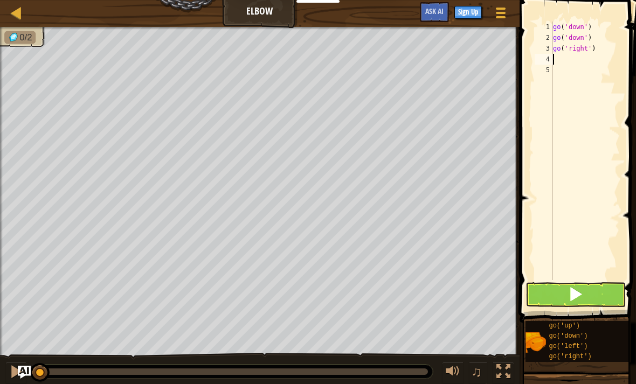
click at [586, 304] on button at bounding box center [575, 294] width 100 height 25
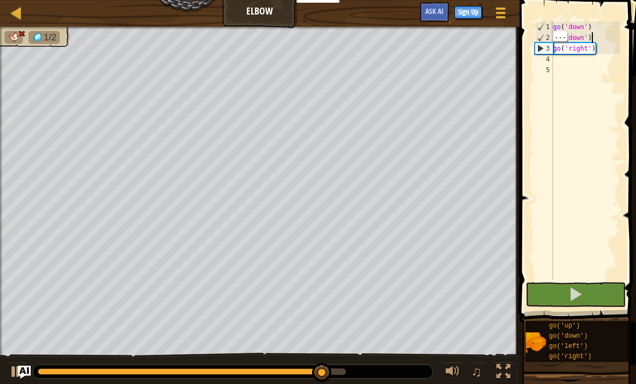
click at [599, 41] on div "go ( 'down' ) go ( 'down' ) go ( 'right' )" at bounding box center [585, 162] width 69 height 280
click at [597, 49] on div "go ( 'down' ) go ( 'down' ) go ( 'right' )" at bounding box center [585, 162] width 69 height 280
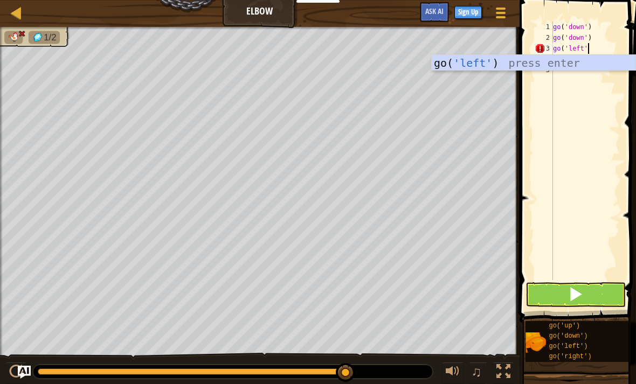
scroll to position [5, 3]
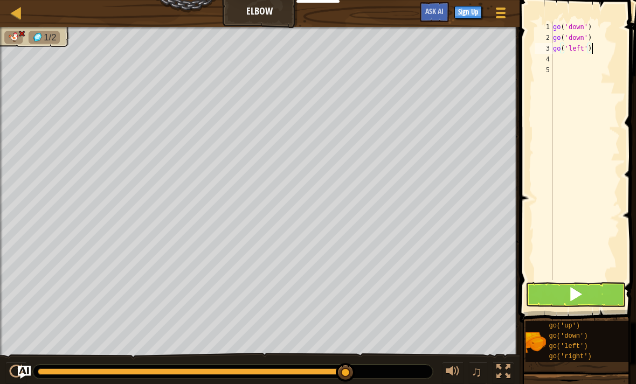
type textarea "go('left')"
click at [586, 300] on button at bounding box center [575, 294] width 100 height 25
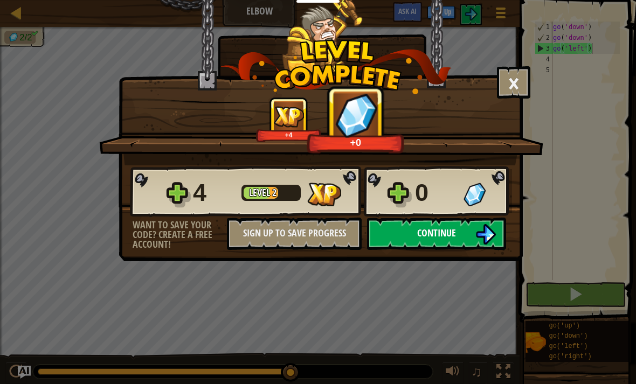
click at [471, 225] on button "Continue" at bounding box center [436, 234] width 139 height 32
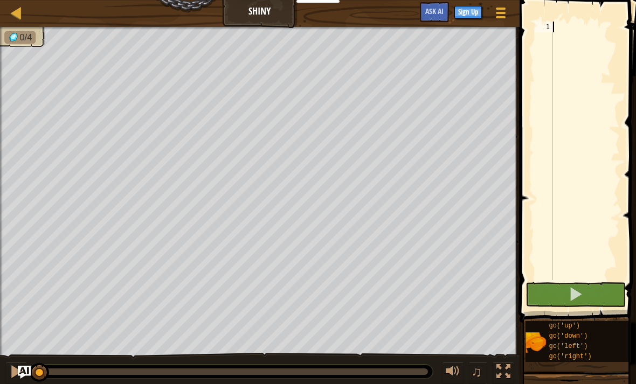
scroll to position [5, 0]
type textarea "t"
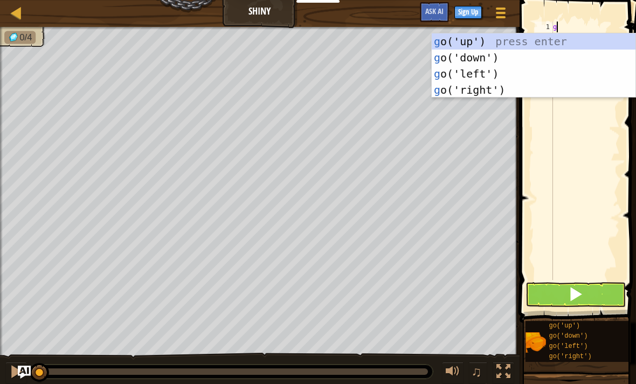
type textarea "go"
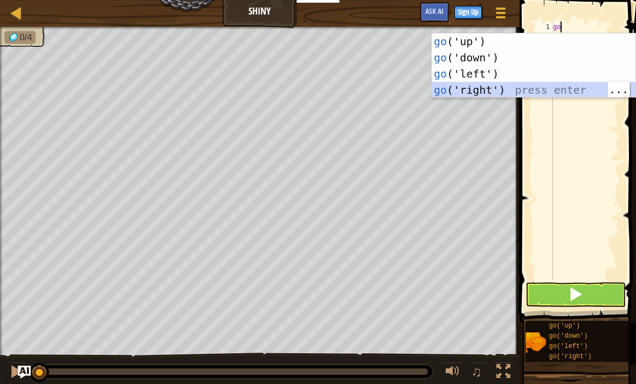
click at [568, 95] on div "go ('up') press enter go ('down') press enter go ('left') press enter go ('righ…" at bounding box center [534, 81] width 204 height 97
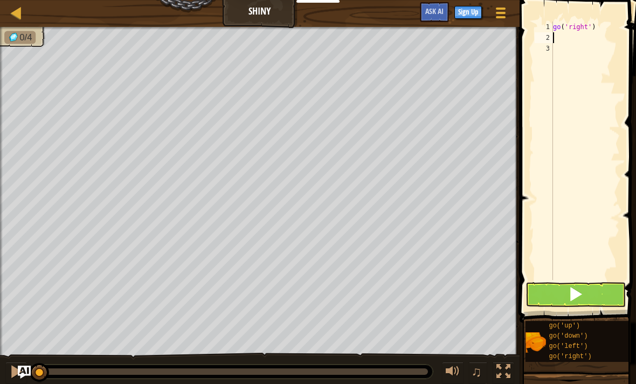
click at [586, 295] on button at bounding box center [575, 294] width 100 height 25
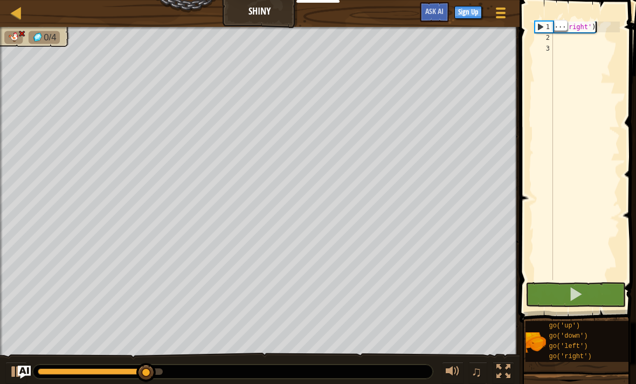
click at [604, 23] on div "go ( 'right' )" at bounding box center [585, 162] width 69 height 280
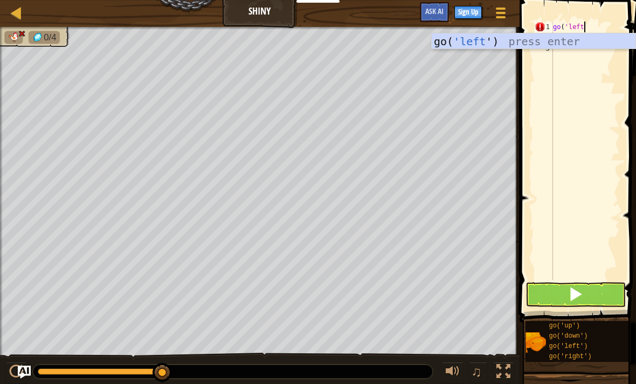
scroll to position [5, 2]
type textarea "go('left')"
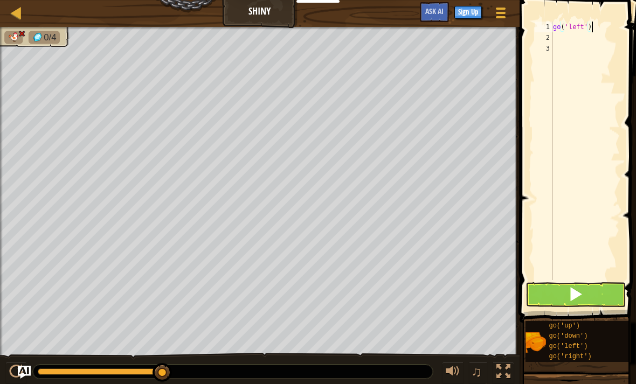
scroll to position [5, 0]
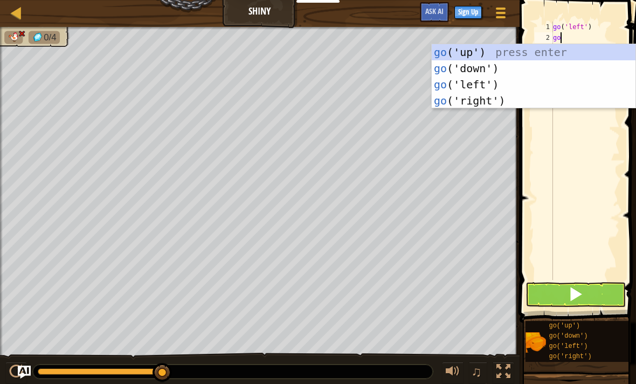
type textarea "go("
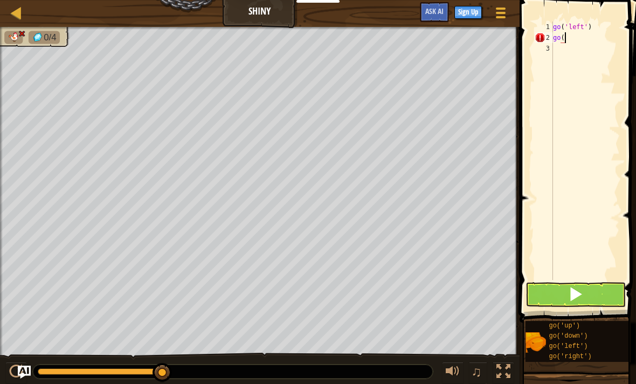
click at [575, 280] on div "go ( 'left' ) go (" at bounding box center [585, 162] width 69 height 280
click at [576, 294] on span at bounding box center [575, 294] width 15 height 15
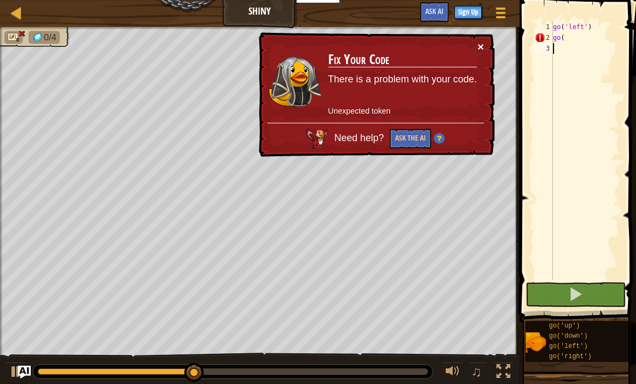
click at [483, 41] on button "×" at bounding box center [481, 46] width 6 height 11
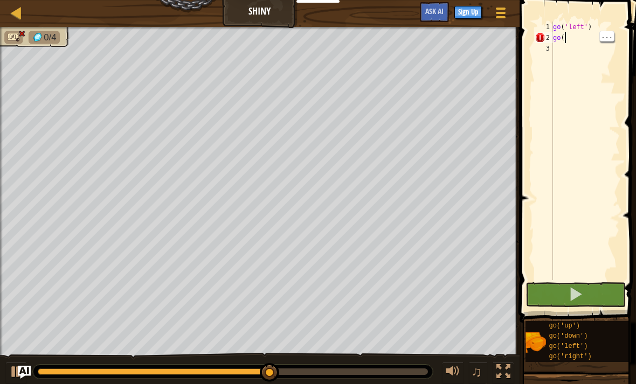
click at [576, 42] on div "go ( 'left' ) go (" at bounding box center [585, 162] width 69 height 280
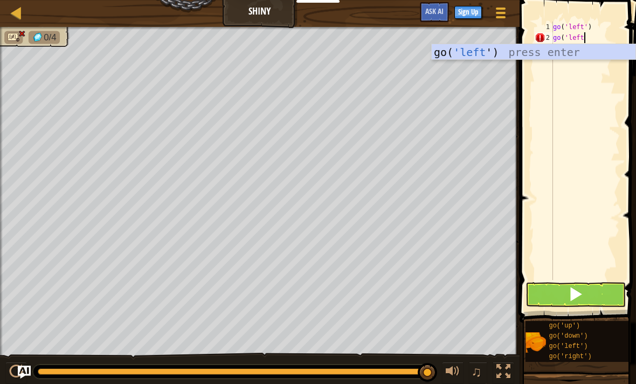
scroll to position [5, 2]
type textarea "go('left')"
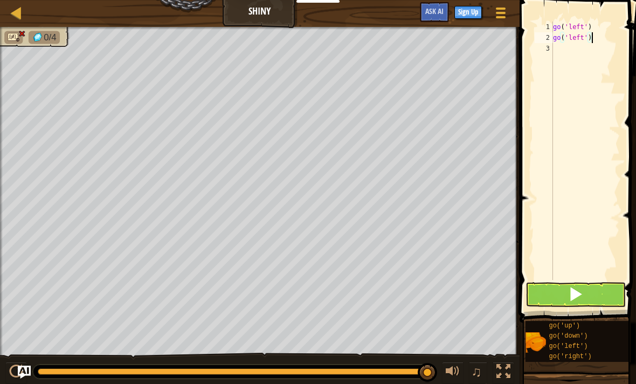
scroll to position [5, 0]
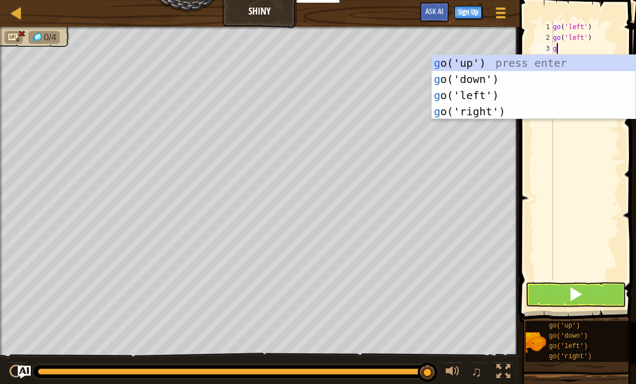
type textarea "go"
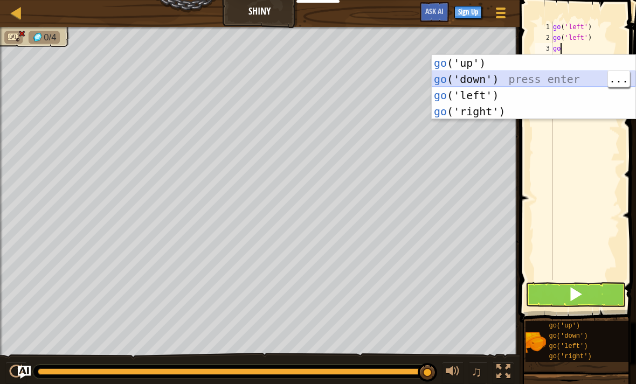
click at [538, 79] on div "go ('up') press enter go ('down') press enter go ('left') press enter go ('righ…" at bounding box center [534, 103] width 204 height 97
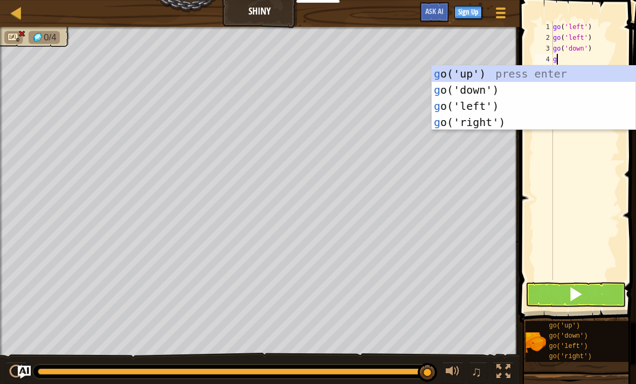
type textarea "go"
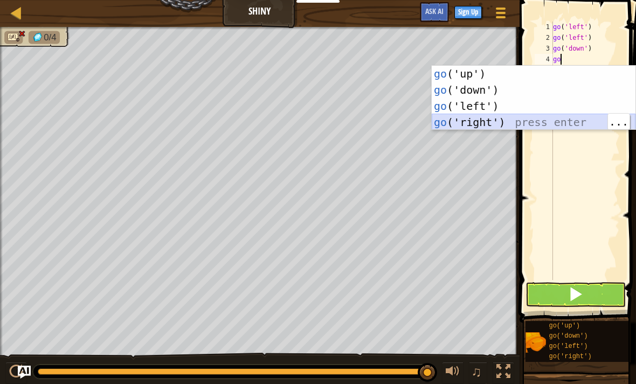
click at [570, 122] on div "go ('up') press enter go ('down') press enter go ('left') press enter go ('righ…" at bounding box center [534, 114] width 204 height 97
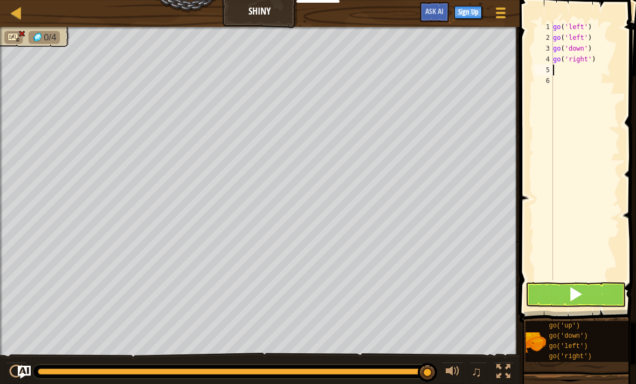
click at [576, 287] on span at bounding box center [575, 294] width 15 height 15
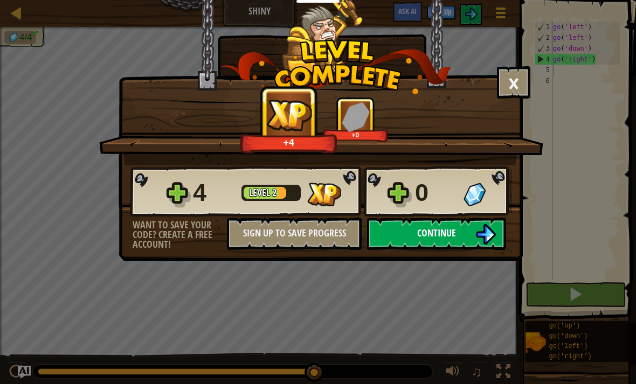
click at [468, 238] on button "Continue" at bounding box center [436, 234] width 139 height 32
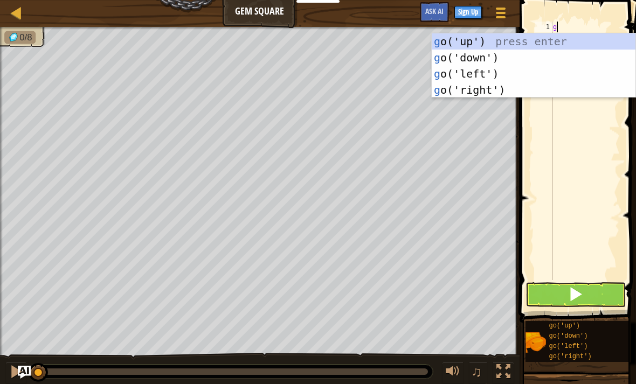
scroll to position [5, 0]
type textarea "go"
click at [569, 44] on div "go ('up') press enter go ('down') press enter go ('left') press enter go ('righ…" at bounding box center [534, 81] width 204 height 97
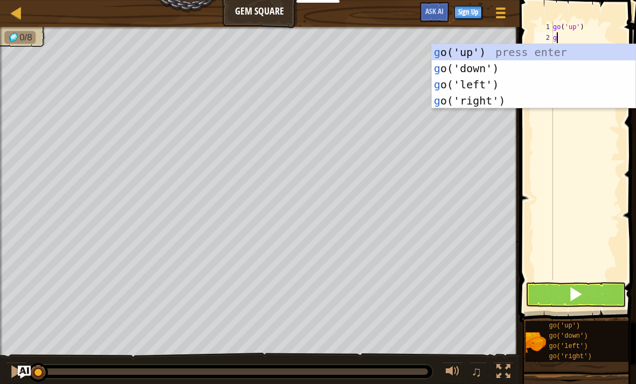
type textarea "go"
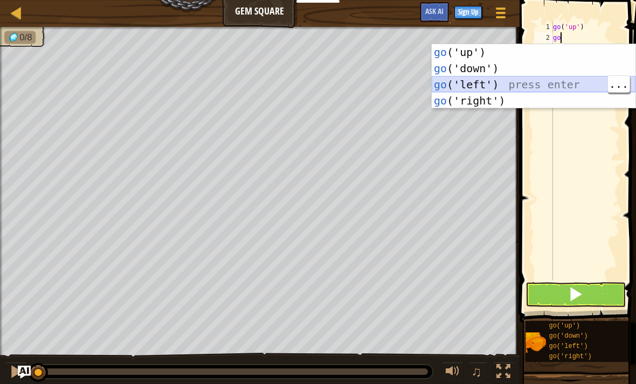
click at [562, 84] on div "go ('up') press enter go ('down') press enter go ('left') press enter go ('righ…" at bounding box center [534, 92] width 204 height 97
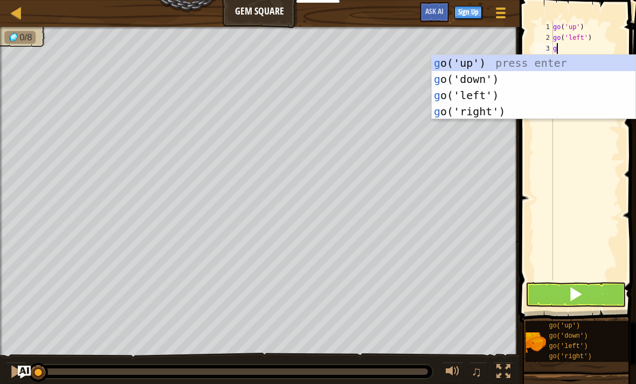
type textarea "go"
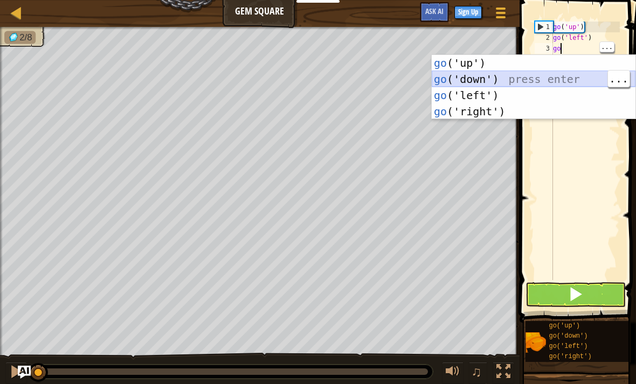
click at [557, 81] on div "go ('up') press enter go ('down') press enter go ('left') press enter go ('righ…" at bounding box center [534, 103] width 204 height 97
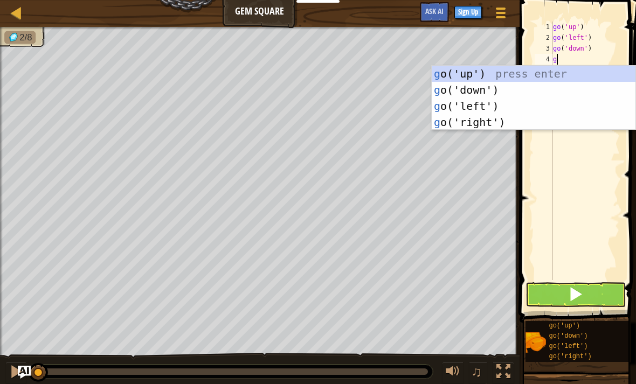
type textarea "go"
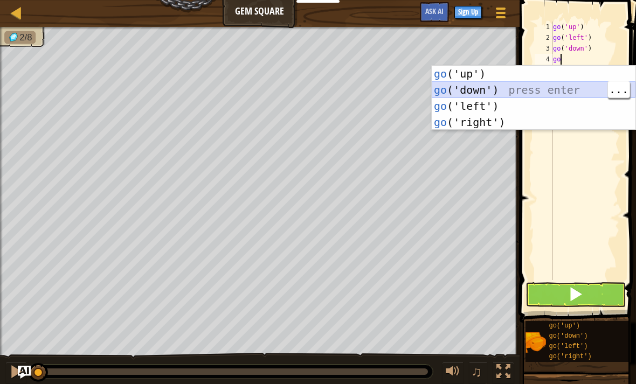
click at [558, 89] on div "go ('up') press enter go ('down') press enter go ('left') press enter go ('righ…" at bounding box center [534, 114] width 204 height 97
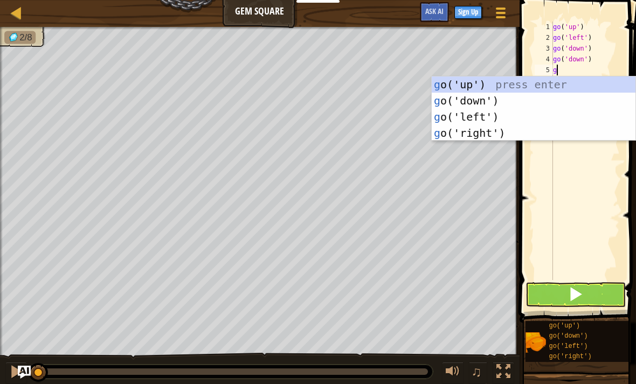
type textarea "go"
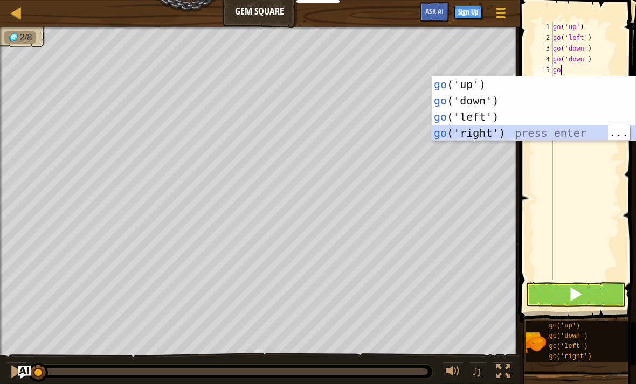
click at [555, 137] on div "go ('up') press enter go ('down') press enter go ('left') press enter go ('righ…" at bounding box center [534, 125] width 204 height 97
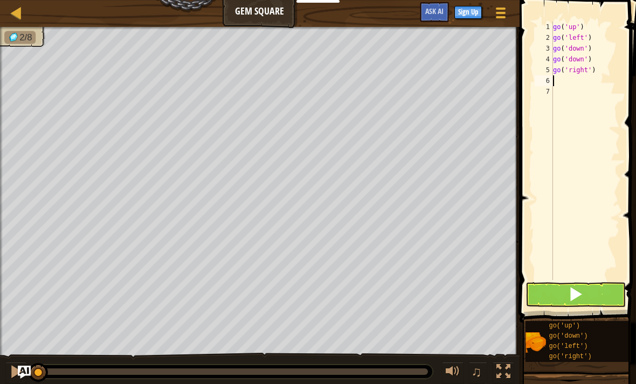
type textarea "g"
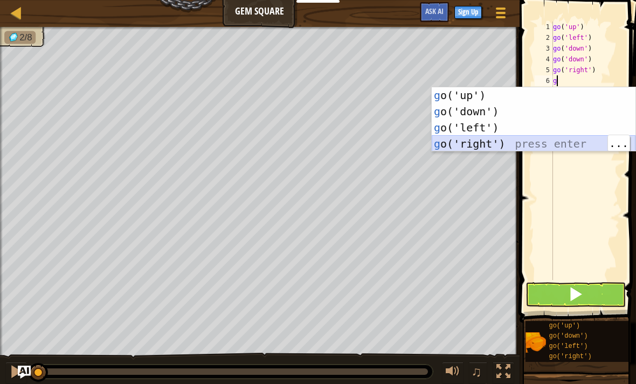
click at [569, 146] on div "g o('up') press enter g o('down') press enter g o('left') press enter g o('righ…" at bounding box center [534, 135] width 204 height 97
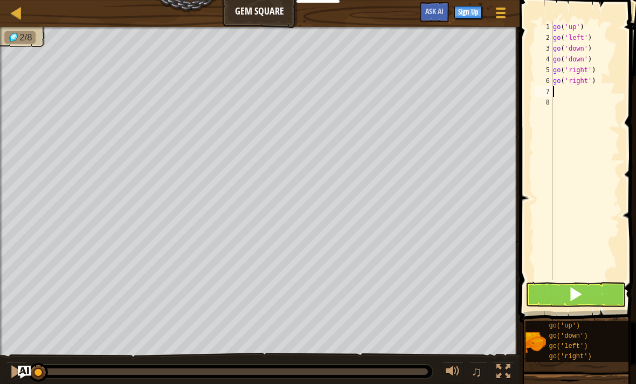
type textarea "g"
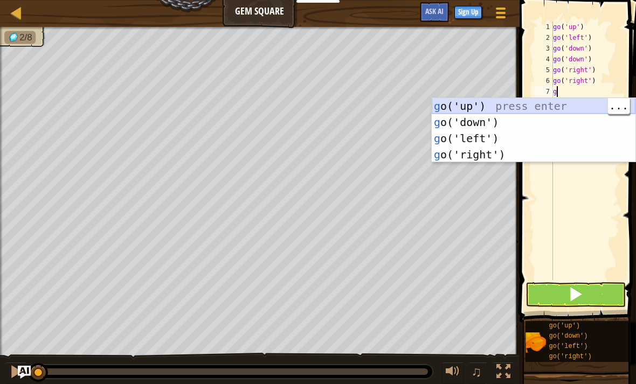
click at [549, 102] on div "g o('up') press enter g o('down') press enter g o('left') press enter g o('righ…" at bounding box center [534, 146] width 204 height 97
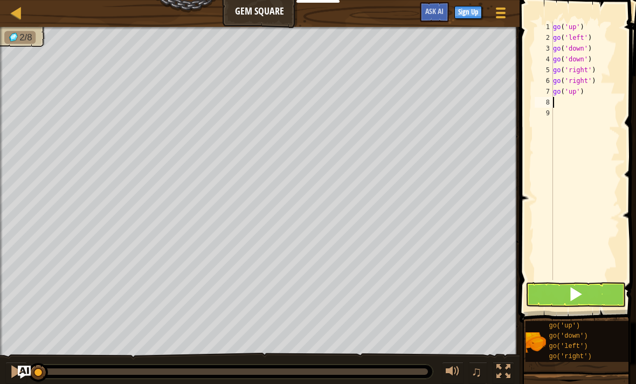
type textarea "g"
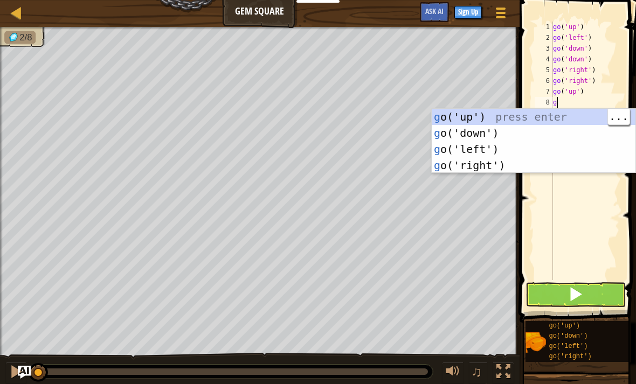
click at [575, 117] on div "g o('up') press enter g o('down') press enter g o('left') press enter g o('righ…" at bounding box center [534, 157] width 204 height 97
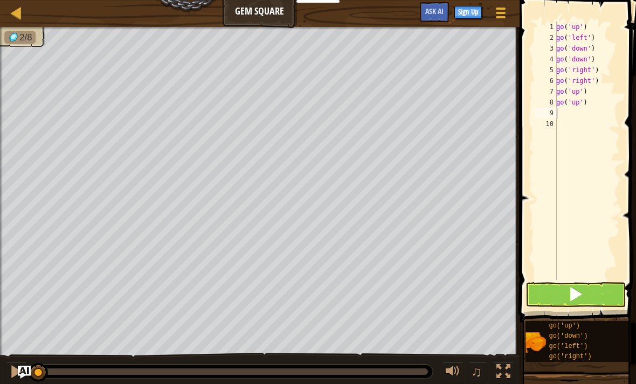
click at [577, 289] on span at bounding box center [575, 294] width 15 height 15
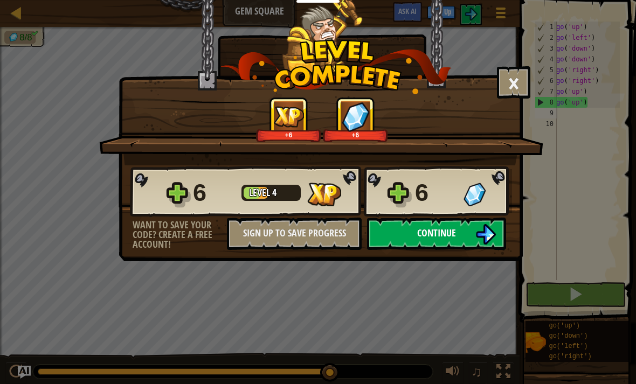
click at [438, 226] on span "Continue" at bounding box center [436, 232] width 39 height 13
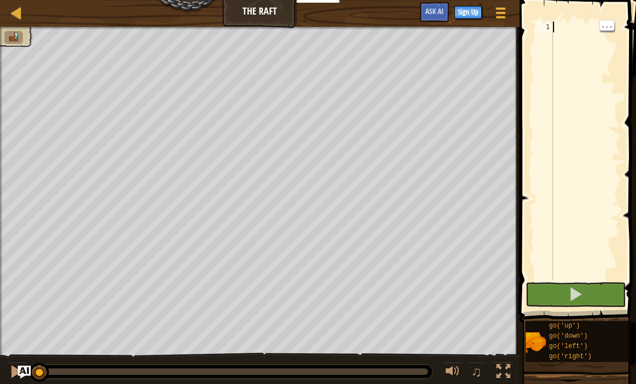
type textarea "g"
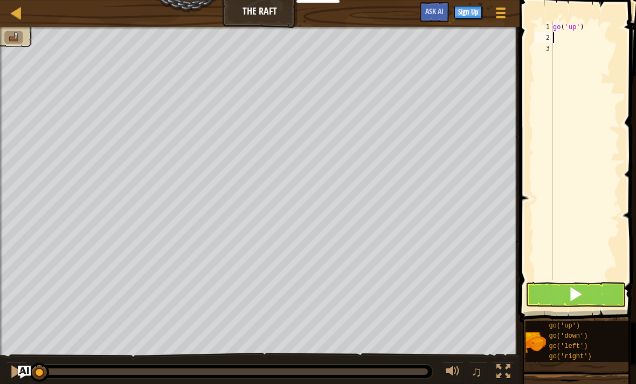
type textarea "g"
click at [603, 34] on div "go ( 'up' ) go ( 'up' )" at bounding box center [585, 162] width 69 height 280
type textarea "go('r"
type textarea "g"
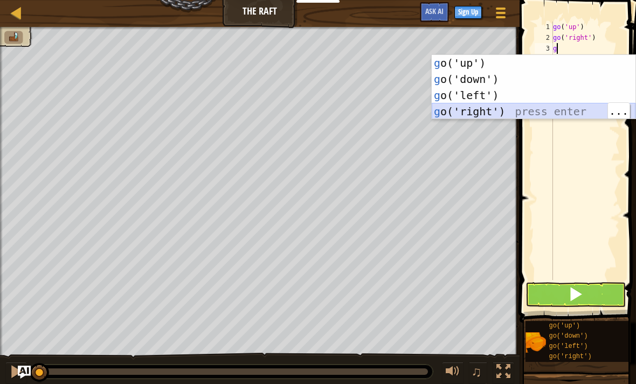
click at [580, 110] on div "g o('up') press enter g o('down') press enter g o('left') press enter g o('righ…" at bounding box center [534, 103] width 204 height 97
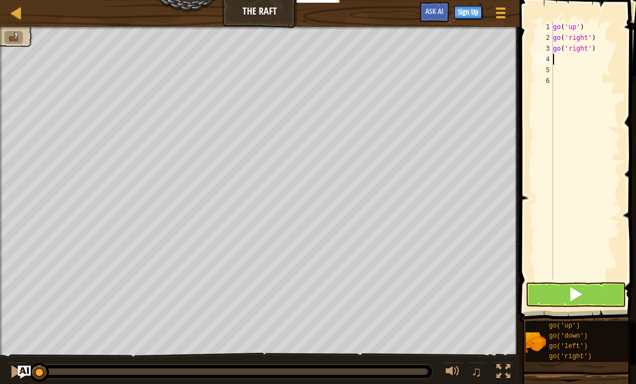
click at [591, 288] on button at bounding box center [575, 294] width 100 height 25
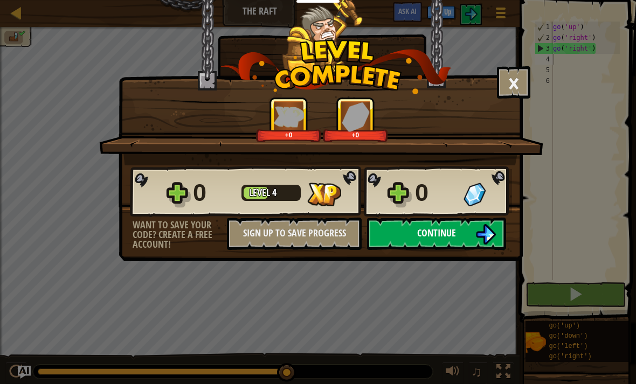
click at [431, 230] on span "Continue" at bounding box center [436, 232] width 39 height 13
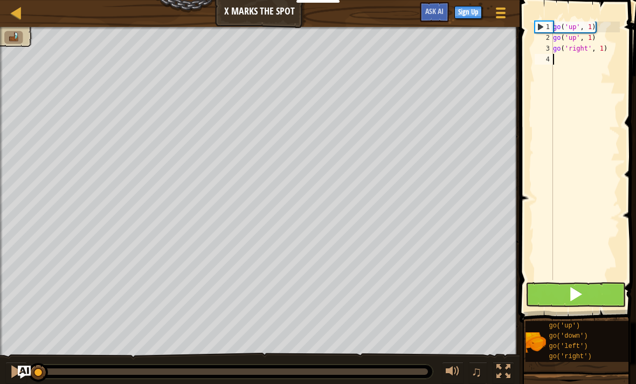
click at [567, 287] on button at bounding box center [575, 294] width 100 height 25
click at [573, 293] on span at bounding box center [575, 294] width 15 height 15
click at [572, 297] on span at bounding box center [575, 294] width 15 height 15
click at [575, 298] on span at bounding box center [575, 294] width 15 height 15
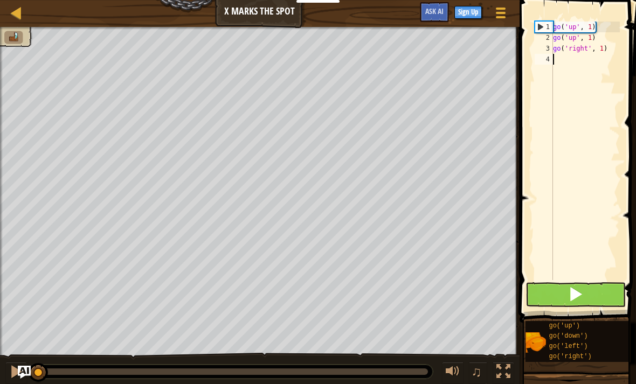
click at [573, 303] on button at bounding box center [575, 294] width 100 height 25
click at [579, 295] on span at bounding box center [575, 294] width 15 height 15
click at [579, 291] on span at bounding box center [575, 294] width 15 height 15
click at [583, 294] on button at bounding box center [575, 294] width 100 height 25
click at [585, 289] on button at bounding box center [575, 294] width 100 height 25
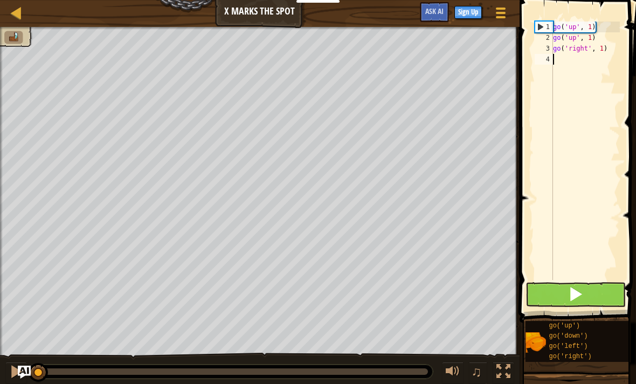
click at [583, 292] on button at bounding box center [575, 294] width 100 height 25
click at [583, 288] on span at bounding box center [575, 294] width 15 height 15
click at [582, 294] on span at bounding box center [575, 294] width 15 height 15
click at [582, 292] on span at bounding box center [575, 294] width 15 height 15
click at [582, 288] on span at bounding box center [575, 294] width 15 height 15
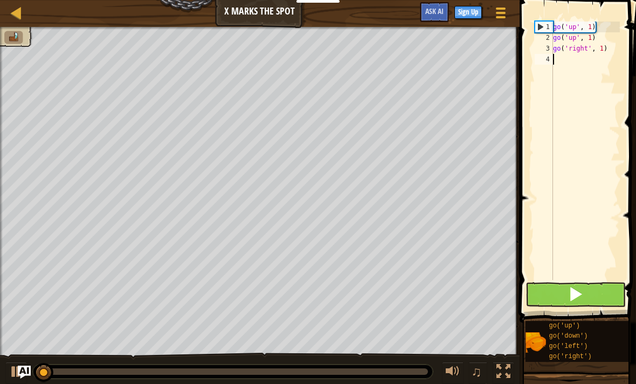
click at [582, 291] on span at bounding box center [575, 294] width 15 height 15
click at [586, 291] on button at bounding box center [575, 294] width 100 height 25
click at [585, 291] on button at bounding box center [575, 294] width 100 height 25
click at [586, 291] on button at bounding box center [575, 294] width 100 height 25
click at [587, 291] on button at bounding box center [575, 294] width 100 height 25
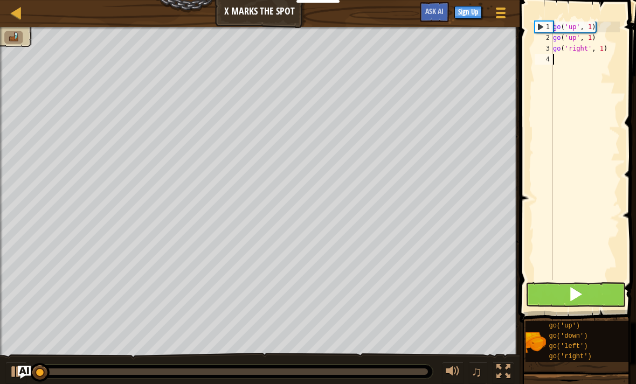
click at [592, 289] on button at bounding box center [575, 294] width 100 height 25
click at [591, 284] on button at bounding box center [575, 294] width 100 height 25
click at [592, 283] on button at bounding box center [575, 294] width 100 height 25
click at [592, 284] on button at bounding box center [575, 294] width 100 height 25
click at [589, 288] on button at bounding box center [575, 294] width 100 height 25
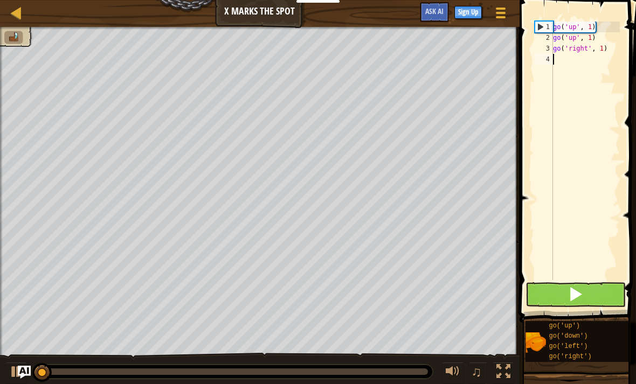
click at [588, 289] on button at bounding box center [575, 294] width 100 height 25
click at [591, 287] on button at bounding box center [575, 294] width 100 height 25
click at [591, 289] on button at bounding box center [575, 294] width 100 height 25
click at [593, 286] on button at bounding box center [575, 294] width 100 height 25
click at [590, 282] on button at bounding box center [575, 294] width 100 height 25
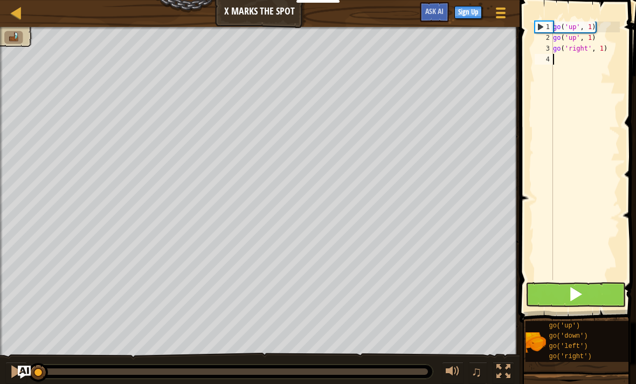
click at [590, 288] on button at bounding box center [575, 294] width 100 height 25
click at [592, 289] on button at bounding box center [575, 294] width 100 height 25
click at [580, 294] on span at bounding box center [575, 294] width 15 height 15
click at [579, 295] on span at bounding box center [575, 294] width 15 height 15
click at [581, 297] on span at bounding box center [575, 294] width 15 height 15
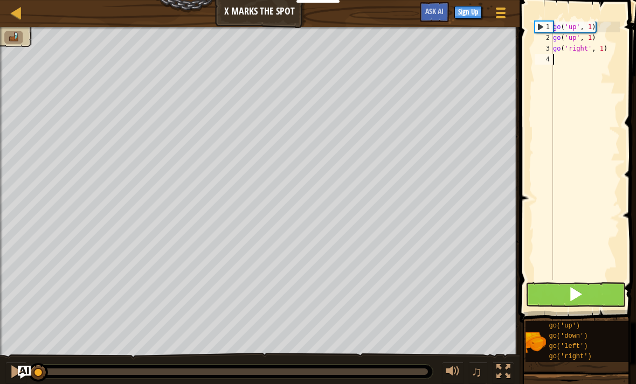
click at [582, 294] on span at bounding box center [575, 294] width 15 height 15
click at [583, 295] on span at bounding box center [575, 294] width 15 height 15
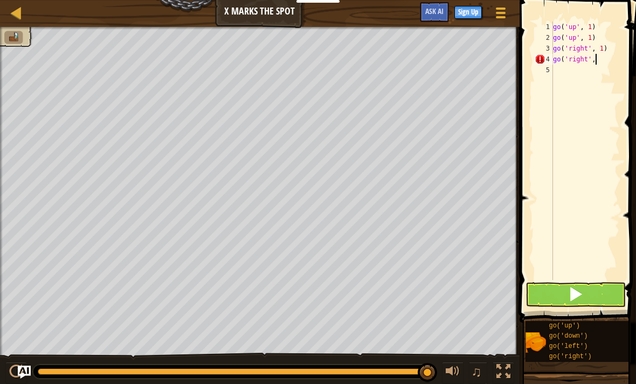
scroll to position [5, 3]
type textarea "go('right', 2)"
type textarea "go('down' , 2)"
click at [584, 293] on button at bounding box center [575, 294] width 100 height 25
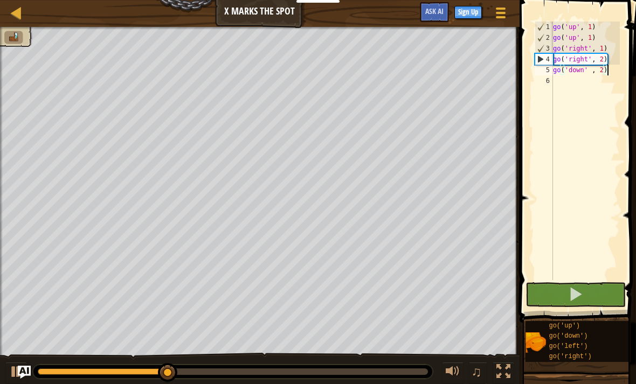
scroll to position [5, 0]
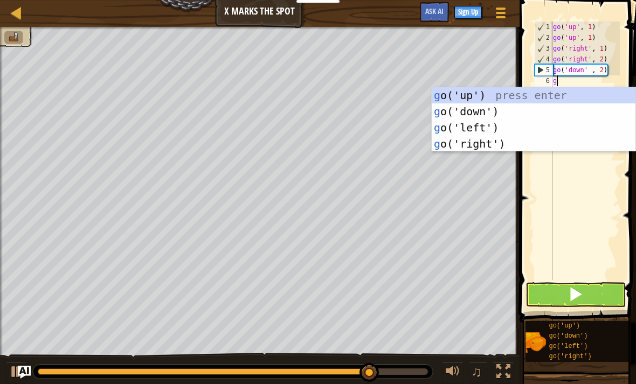
type textarea "go"
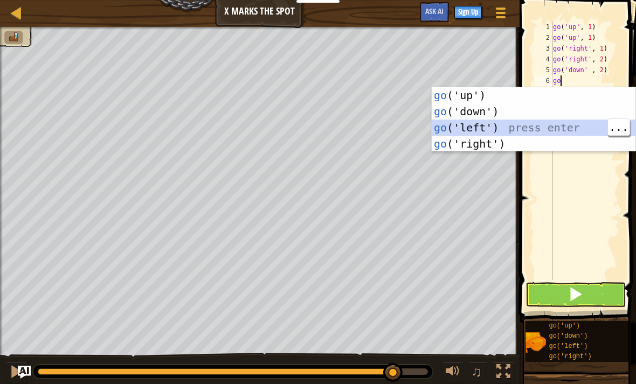
click at [554, 128] on div "go ('up') press enter go ('down') press enter go ('left') press enter go ('righ…" at bounding box center [534, 135] width 204 height 97
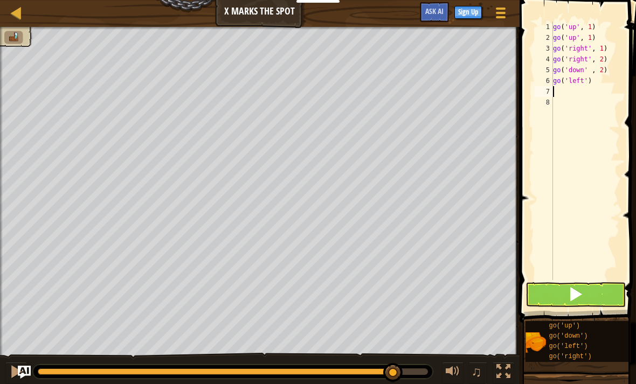
click at [584, 289] on button at bounding box center [575, 294] width 100 height 25
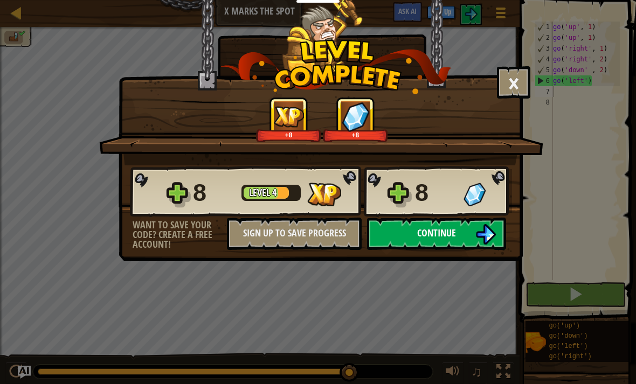
click at [453, 244] on button "Continue" at bounding box center [436, 234] width 139 height 32
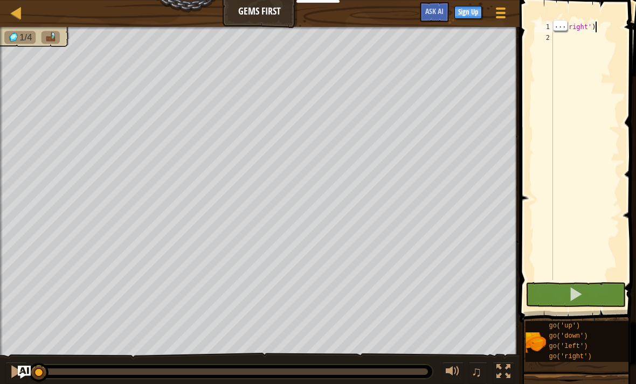
click at [600, 22] on div "go ( 'right' )" at bounding box center [585, 162] width 69 height 280
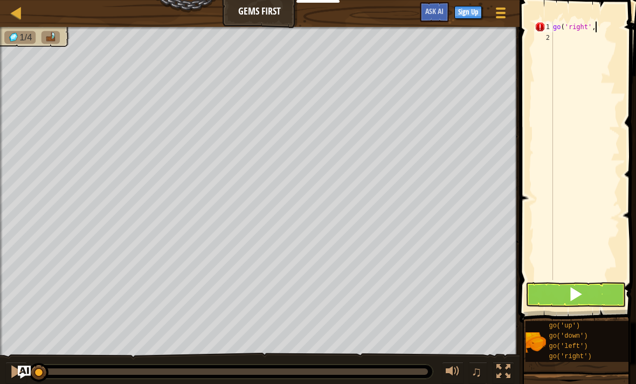
scroll to position [5, 3]
type textarea "go('right',2)"
type textarea "g"
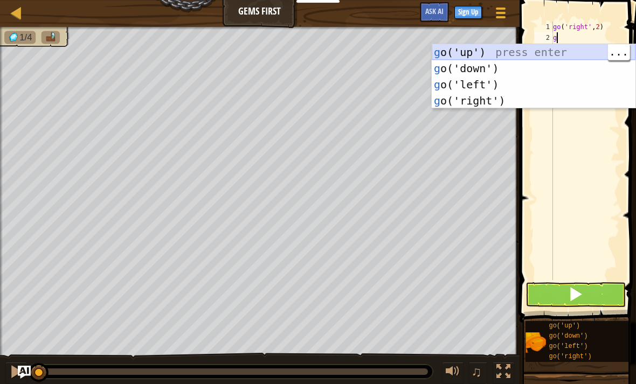
click at [577, 44] on div "g o('up') press enter g o('down') press enter g o('left') press enter g o('righ…" at bounding box center [534, 92] width 204 height 97
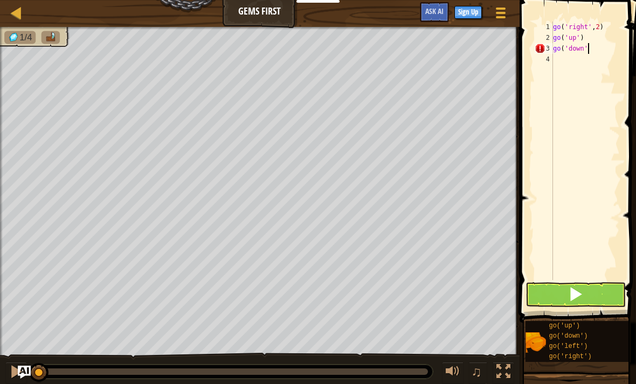
scroll to position [5, 3]
type textarea "go('down',2)"
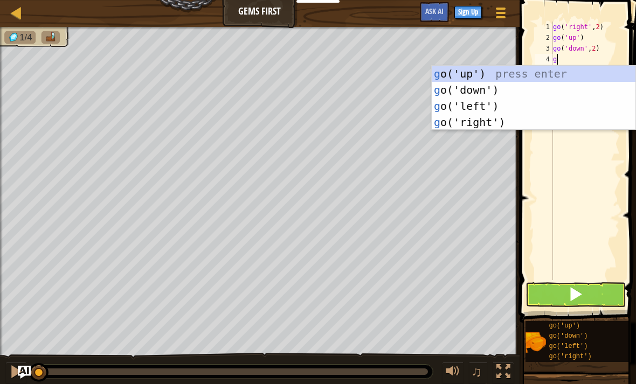
type textarea "go"
click at [563, 71] on div "go ('up') press enter go ('down') press enter go ('left') press enter go ('righ…" at bounding box center [534, 114] width 204 height 97
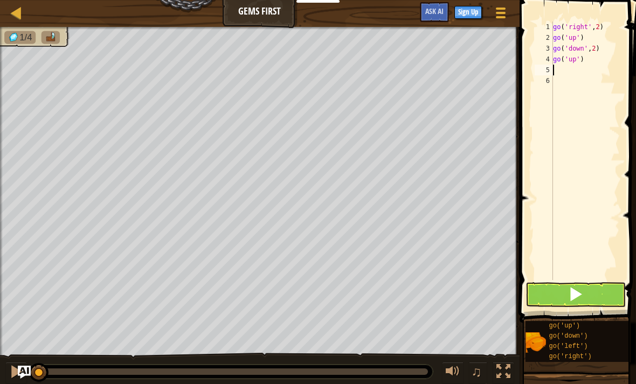
type textarea "g"
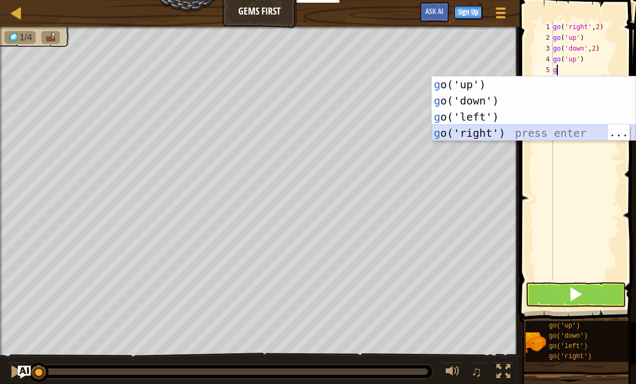
click at [576, 140] on div "g o('up') press enter g o('down') press enter g o('left') press enter g o('righ…" at bounding box center [534, 125] width 204 height 97
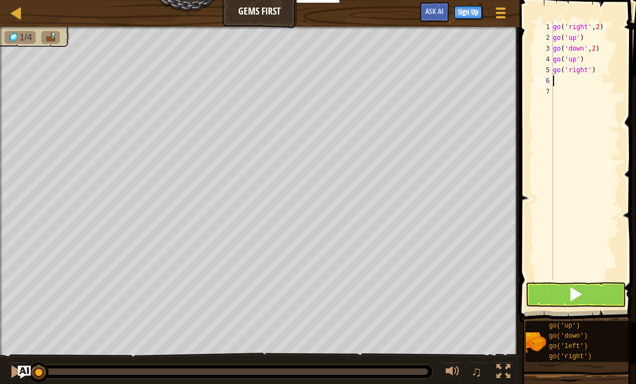
click at [584, 293] on button at bounding box center [575, 294] width 100 height 25
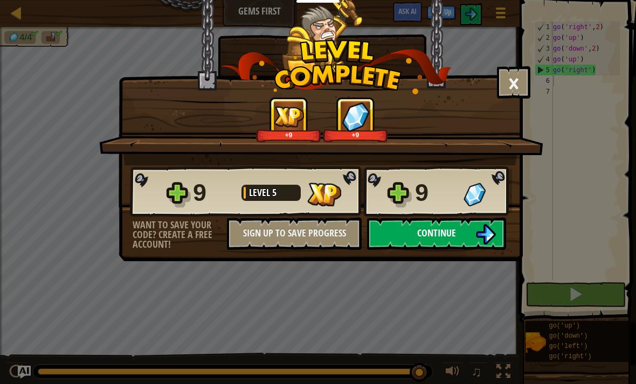
click at [452, 233] on span "Continue" at bounding box center [436, 232] width 39 height 13
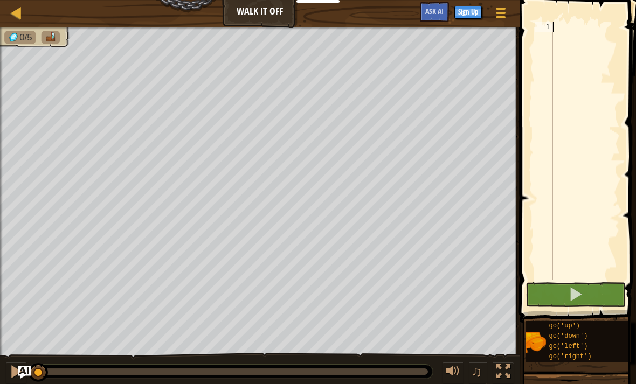
click at [564, 16] on span at bounding box center [578, 146] width 125 height 355
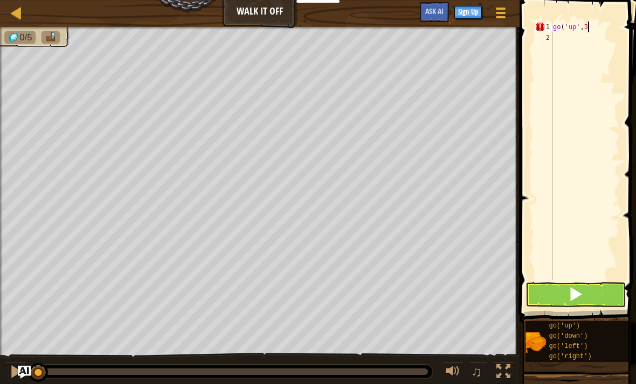
scroll to position [5, 2]
type textarea "go('up',3)"
type textarea "go('"
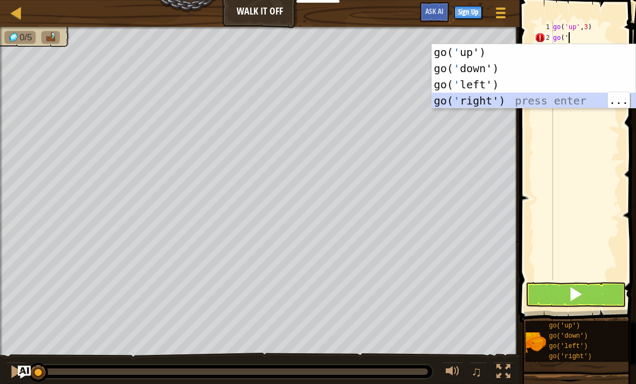
click at [559, 99] on div "go( ' up') press enter go( ' down') press enter go( ' left') press enter go( ' …" at bounding box center [534, 92] width 204 height 97
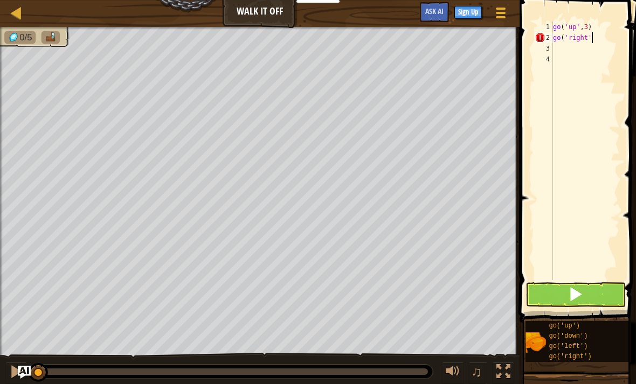
scroll to position [5, 3]
type textarea "go('right',4)"
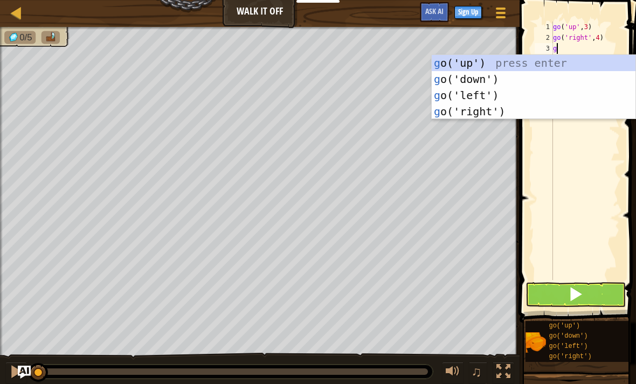
type textarea "go"
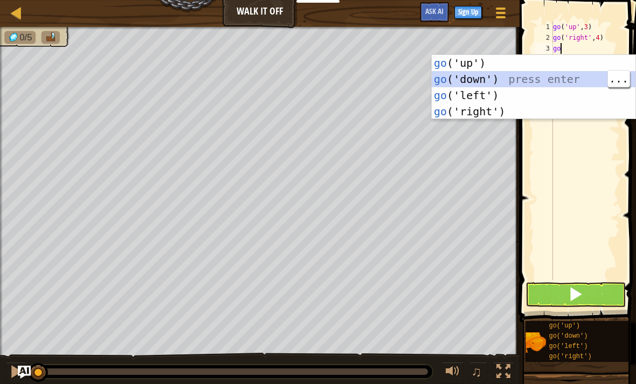
click at [571, 76] on div "go ('up') press enter go ('down') press enter go ('left') press enter go ('righ…" at bounding box center [534, 103] width 204 height 97
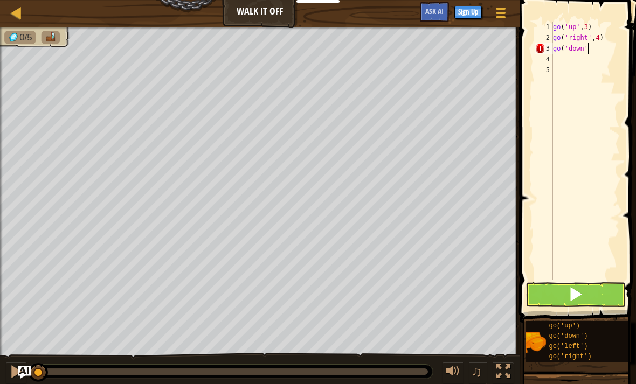
scroll to position [5, 3]
type textarea "go('down',3)"
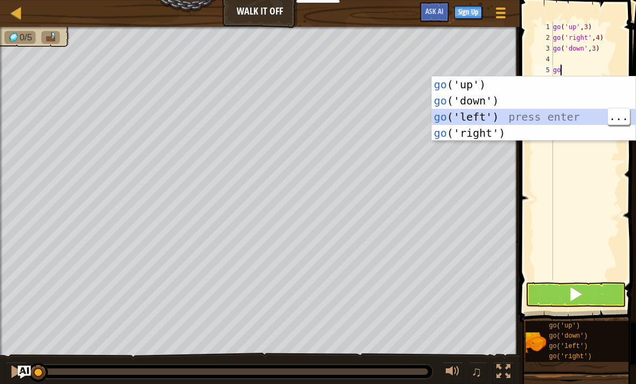
type textarea "go('down',3)"
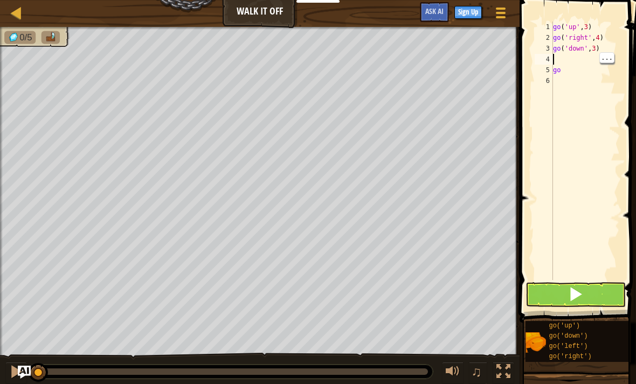
click at [572, 61] on div "go ( 'up' , 3 ) go ( 'right' , 4 ) go ( 'down' , 3 ) go" at bounding box center [585, 162] width 69 height 280
click at [574, 56] on div "go ( 'up' , 3 ) go ( 'right' , 4 ) go ( 'down' , 3 ) go" at bounding box center [585, 162] width 69 height 280
click at [571, 74] on div "go ( 'up' , 3 ) go ( 'right' , 4 ) go ( 'down' , 3 ) go" at bounding box center [585, 162] width 69 height 280
type textarea "g"
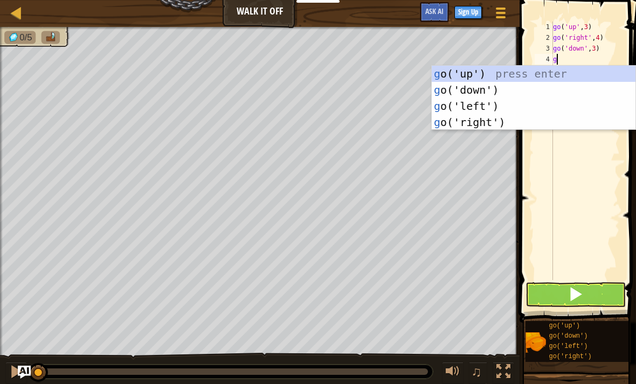
type textarea "go"
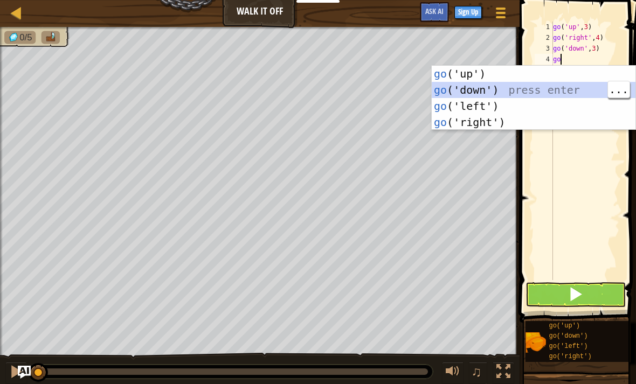
click at [557, 110] on div "go ('up') press enter go ('down') press enter go ('left') press enter go ('righ…" at bounding box center [534, 114] width 204 height 97
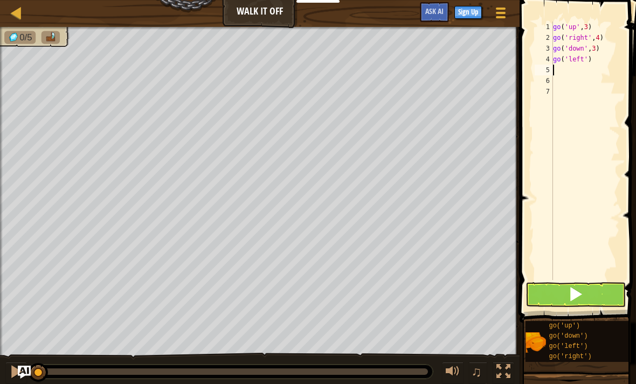
click at [576, 290] on span at bounding box center [575, 294] width 15 height 15
